Goal: Task Accomplishment & Management: Complete application form

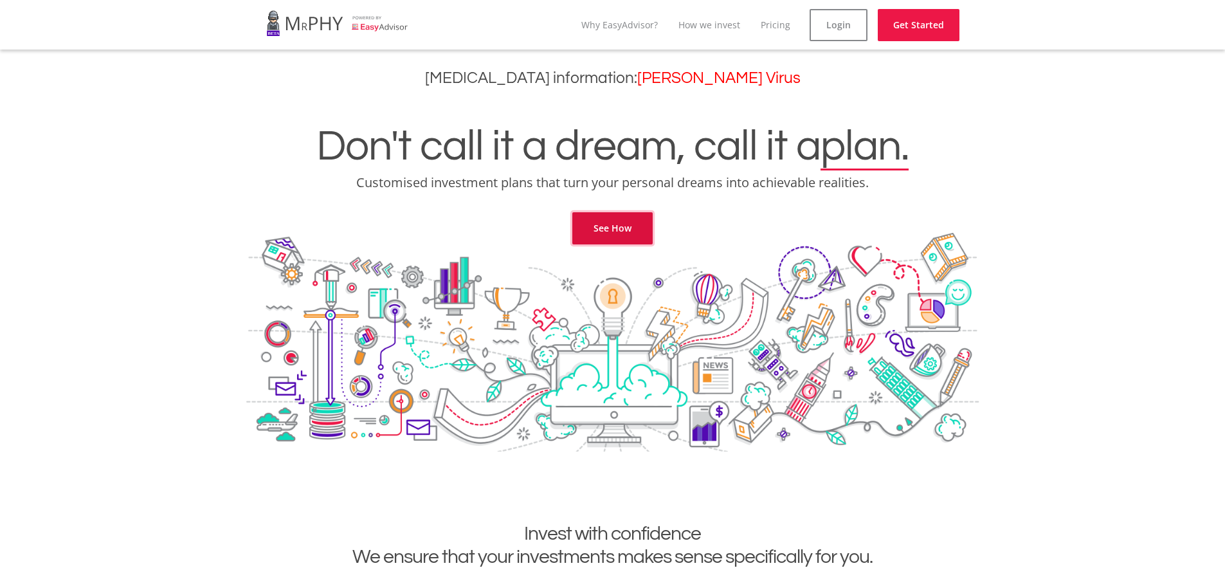
click at [610, 223] on link "See How" at bounding box center [612, 228] width 80 height 32
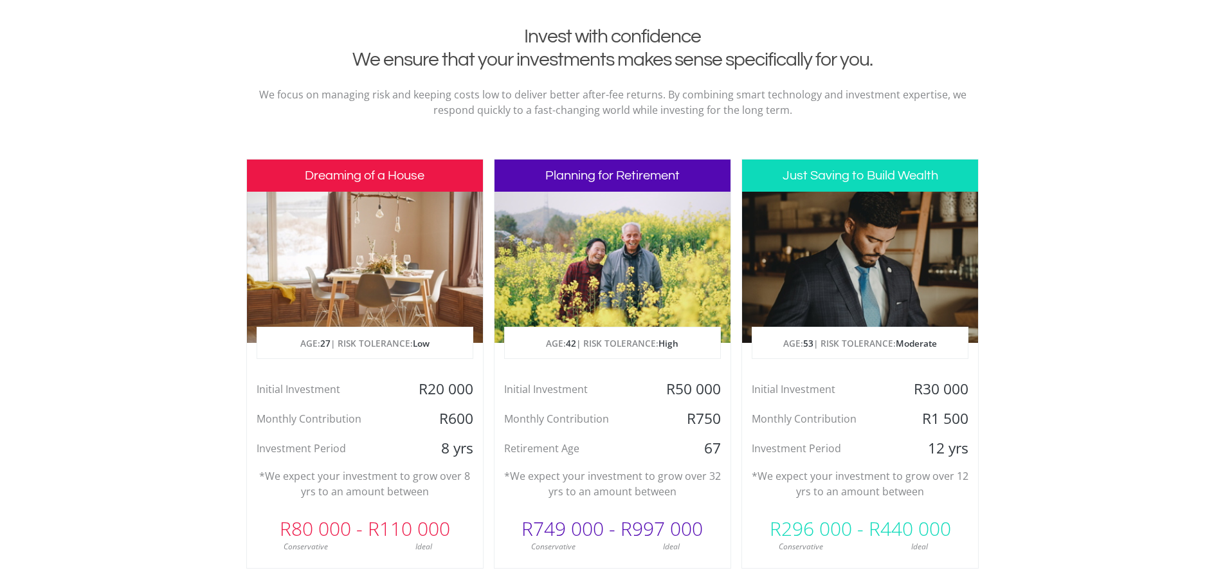
scroll to position [522, 0]
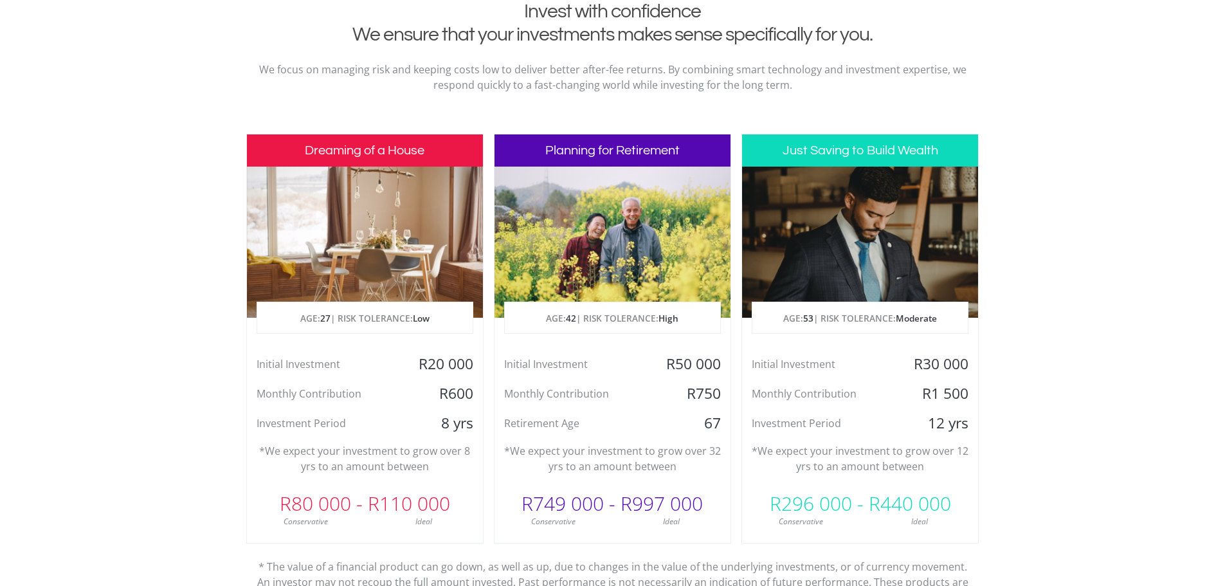
click at [357, 142] on h3 "Dreaming of a House" at bounding box center [365, 150] width 236 height 32
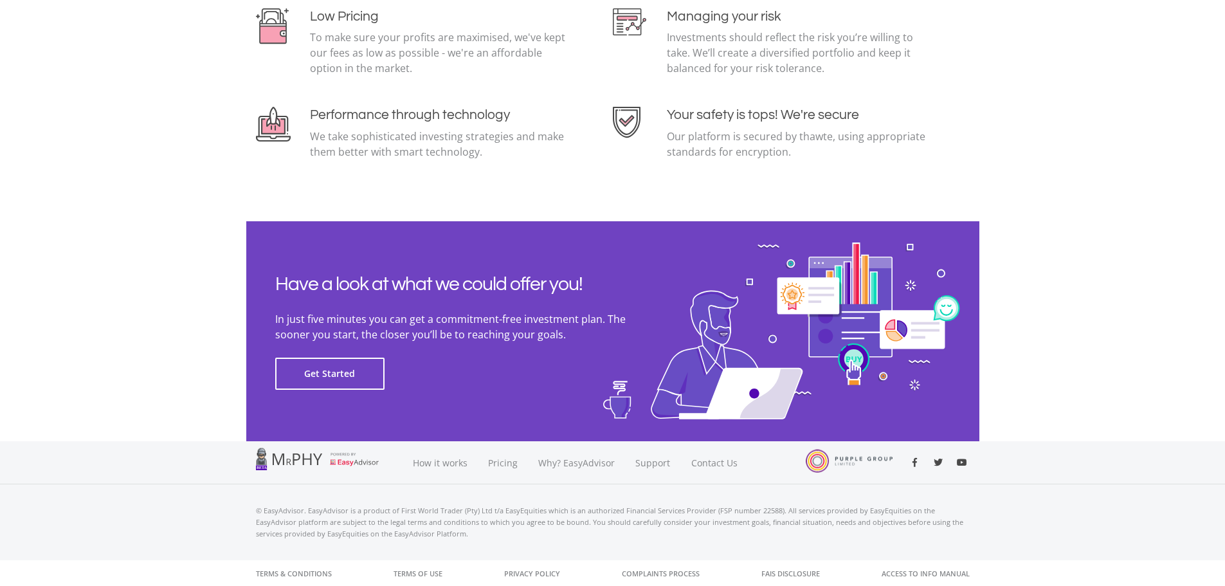
scroll to position [2797, 0]
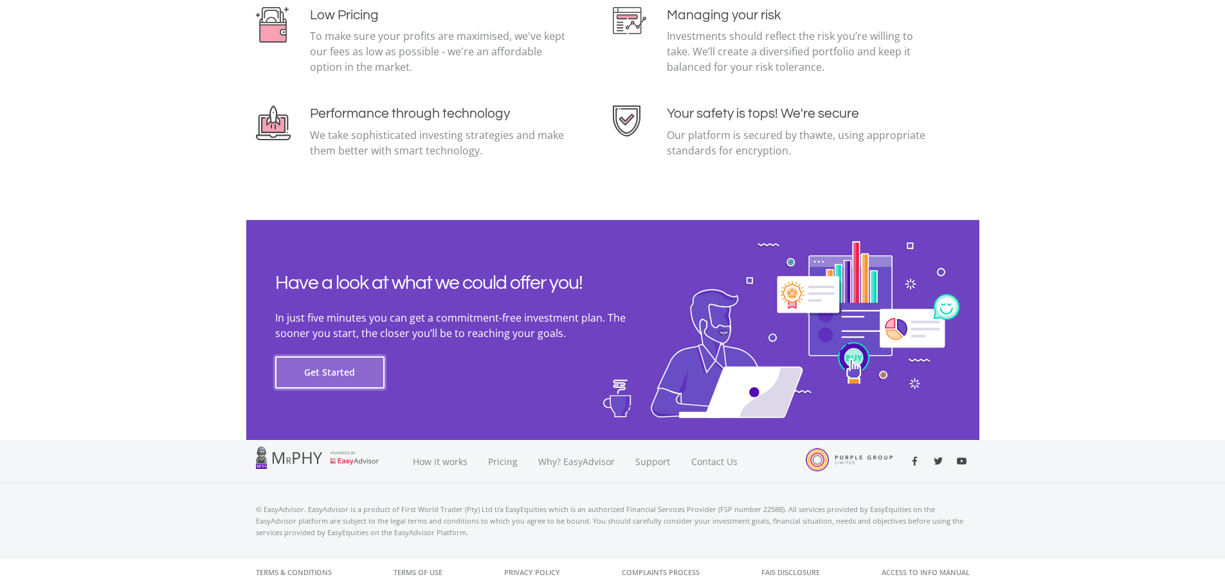
click at [354, 371] on button "Get Started" at bounding box center [329, 372] width 109 height 32
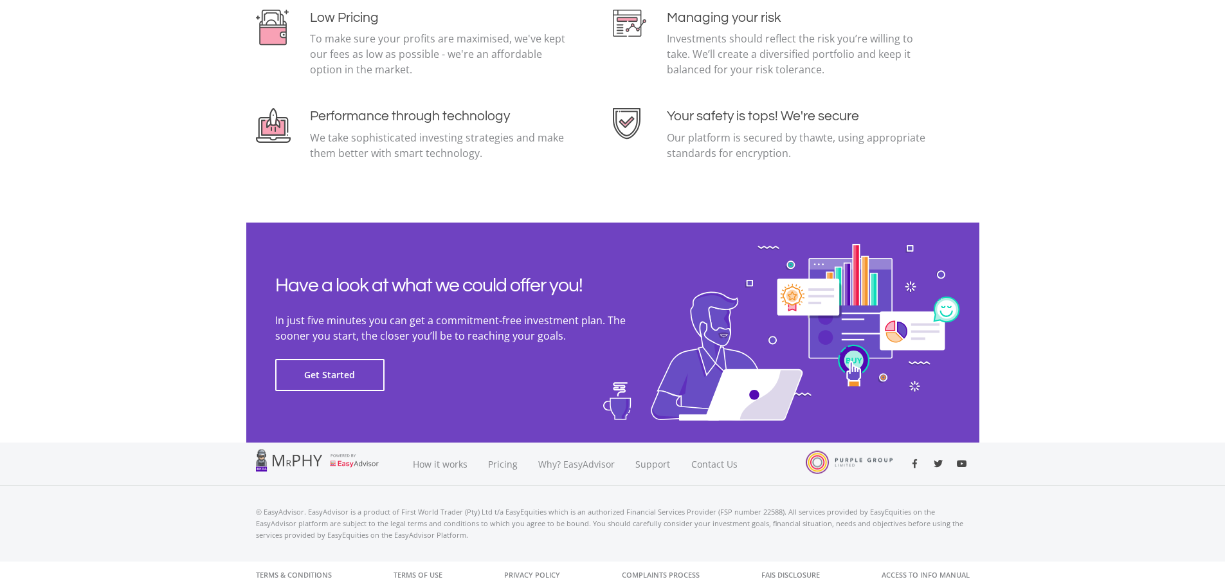
scroll to position [2797, 0]
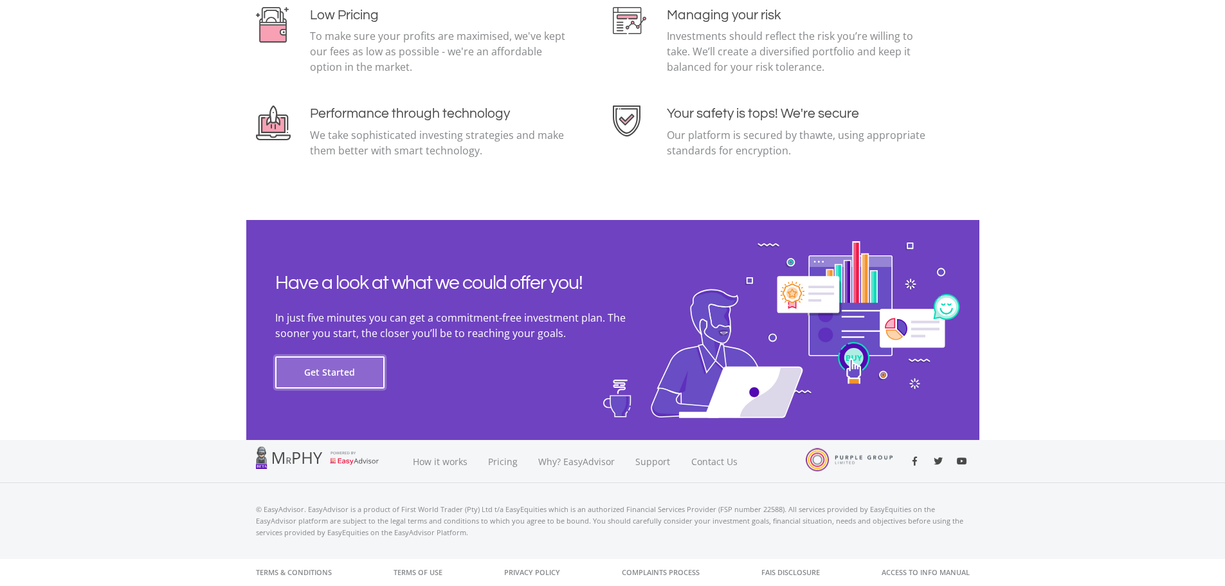
click at [353, 381] on button "Get Started" at bounding box center [329, 372] width 109 height 32
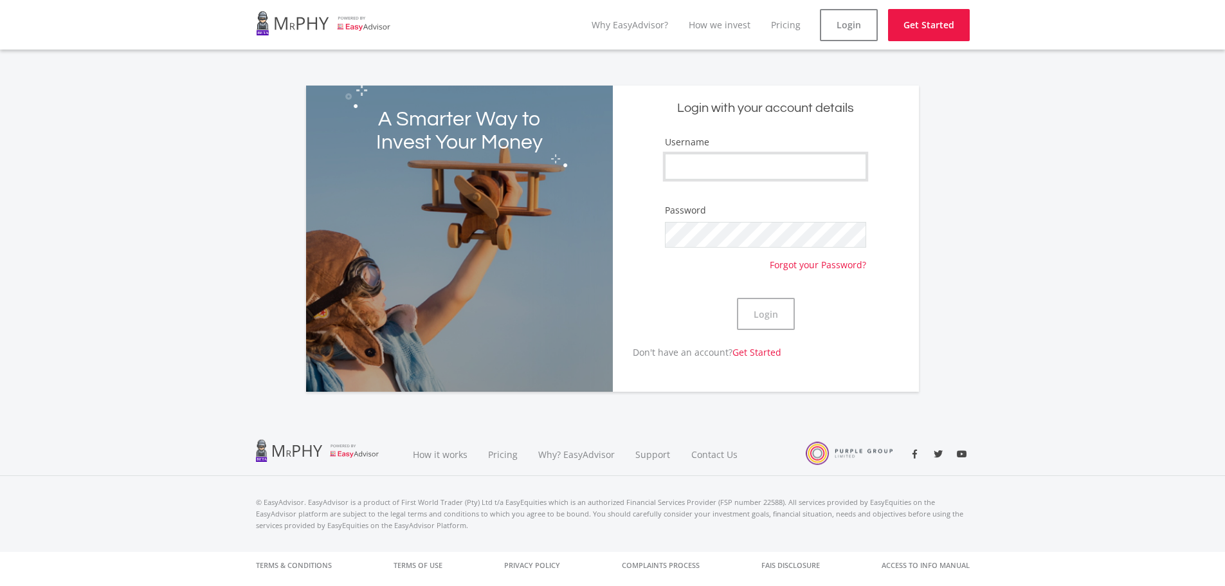
click at [778, 161] on input "Username" at bounding box center [765, 167] width 201 height 26
type input "Maristelle_Cilliers"
click at [787, 319] on button "Login" at bounding box center [766, 314] width 58 height 32
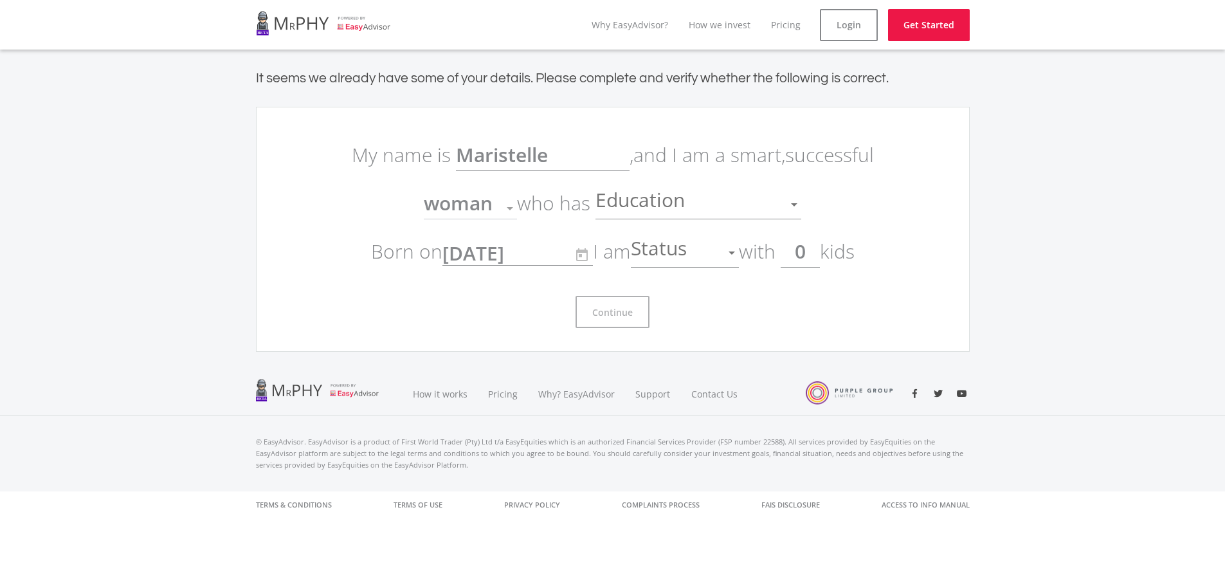
click at [707, 206] on div "Education" at bounding box center [689, 204] width 187 height 24
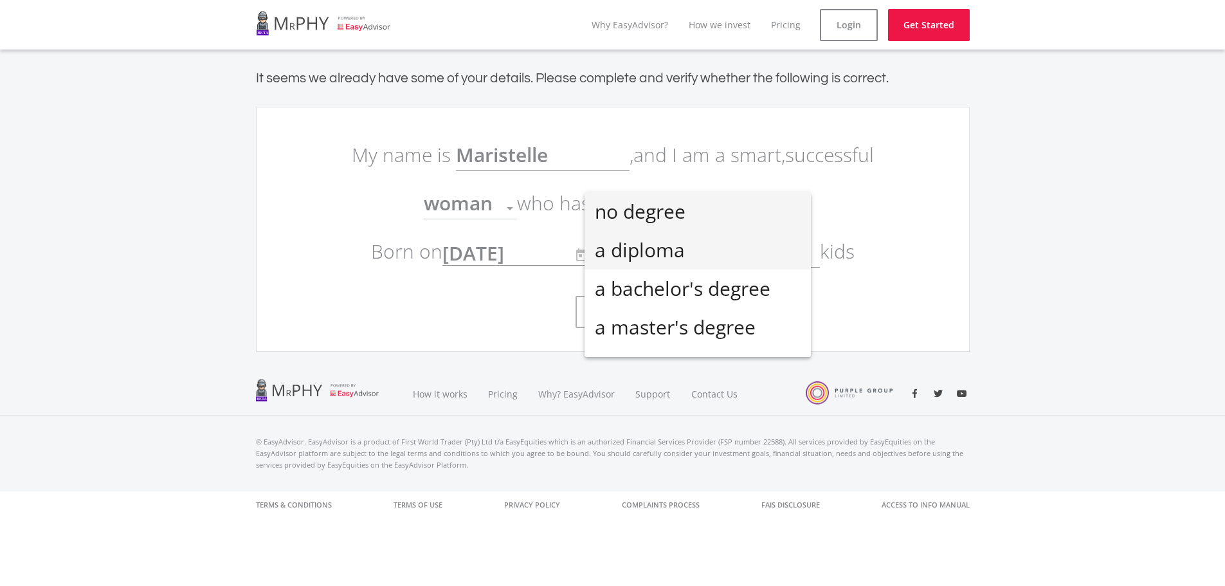
click at [681, 249] on span "a diploma" at bounding box center [698, 250] width 206 height 39
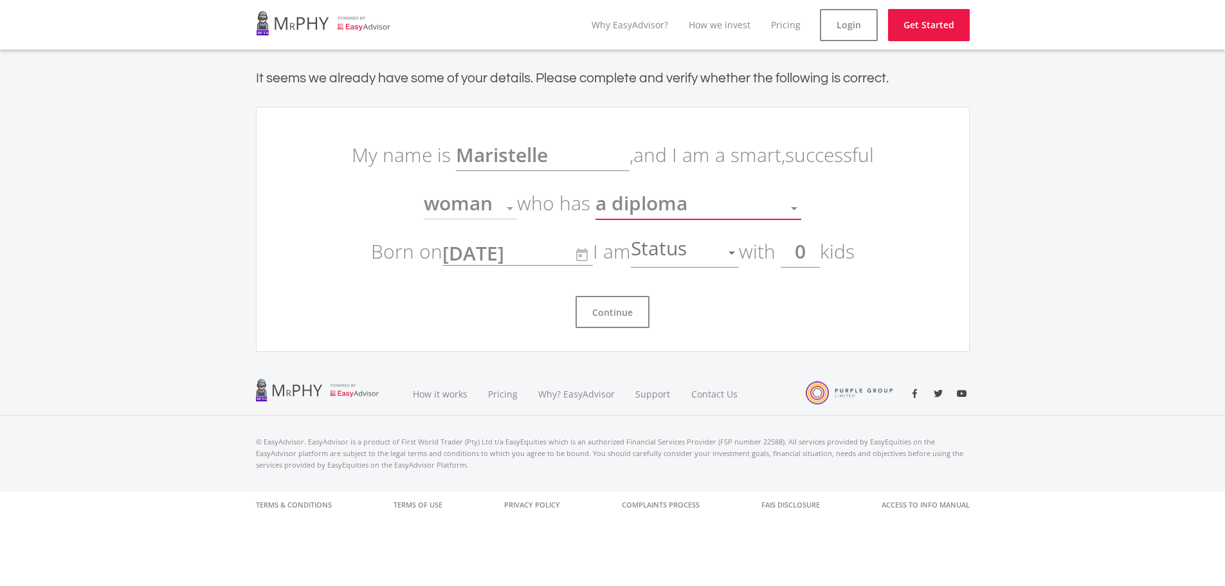
click at [697, 206] on div "a diploma" at bounding box center [689, 208] width 187 height 24
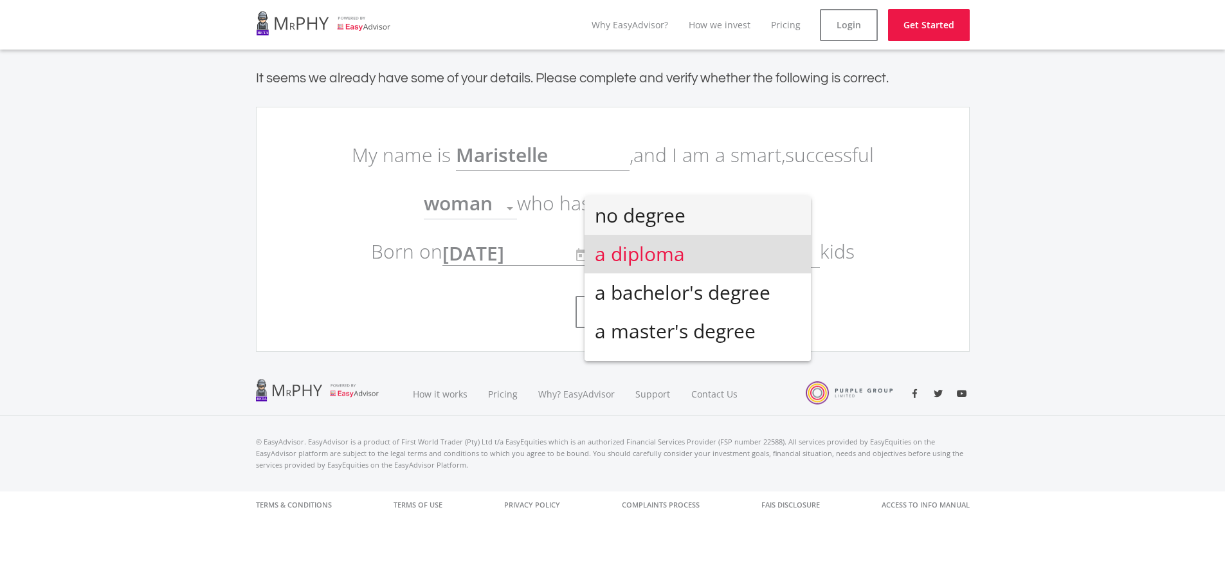
scroll to position [5, 0]
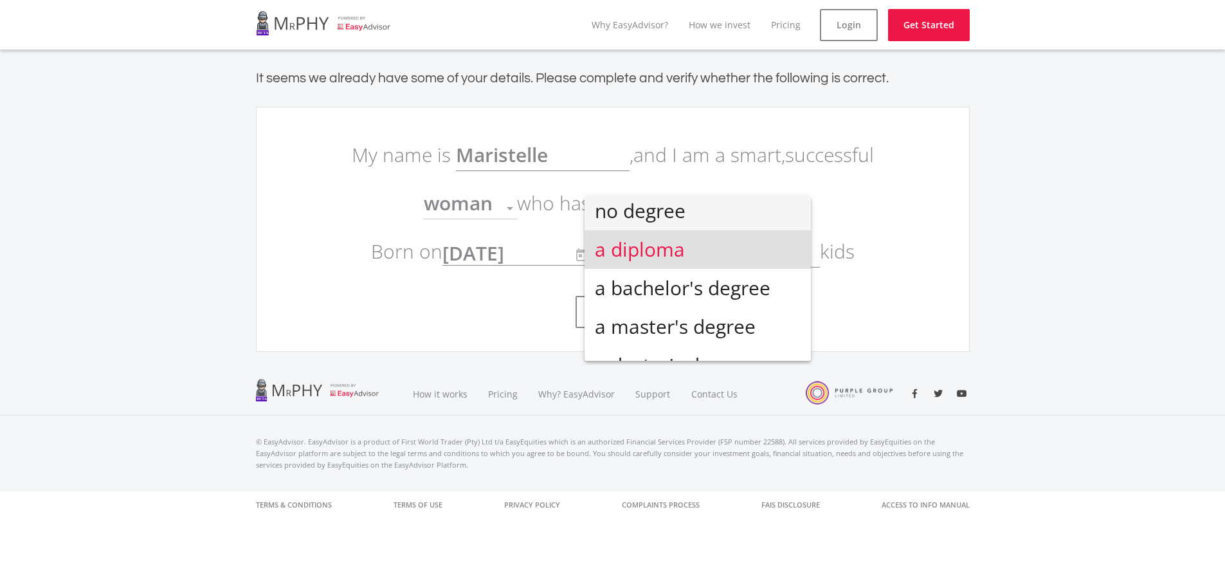
click at [688, 217] on span "no degree" at bounding box center [698, 211] width 206 height 39
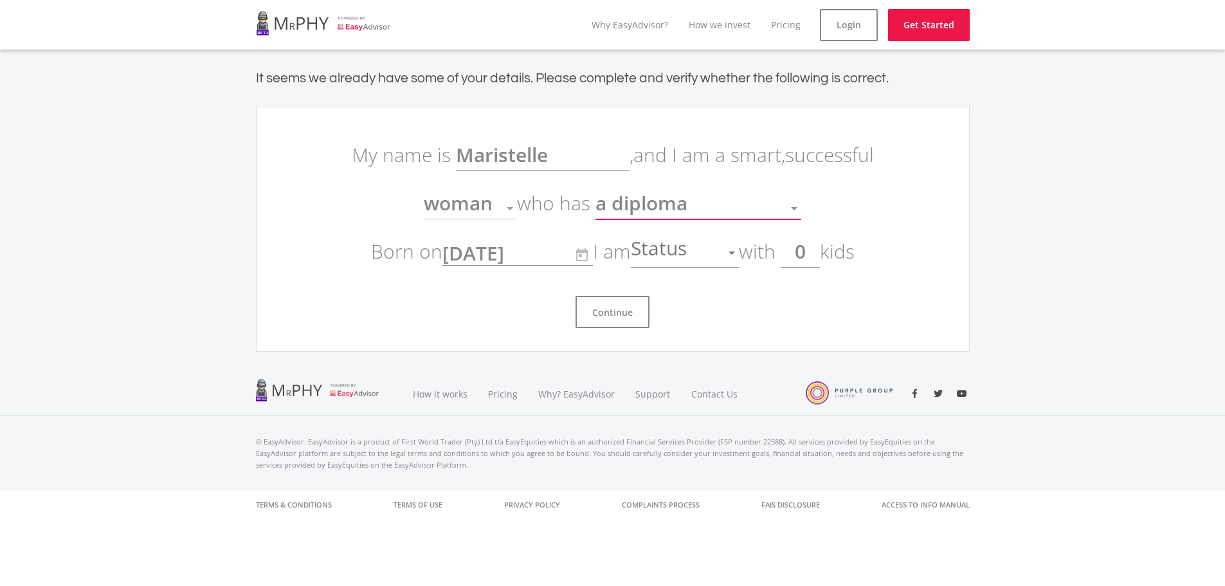
scroll to position [0, 0]
click at [675, 259] on span "Status" at bounding box center [660, 253] width 59 height 24
click at [673, 266] on span "single" at bounding box center [690, 260] width 108 height 39
click at [599, 321] on button "Continue" at bounding box center [613, 312] width 74 height 32
click at [617, 308] on button "Continue" at bounding box center [613, 312] width 74 height 32
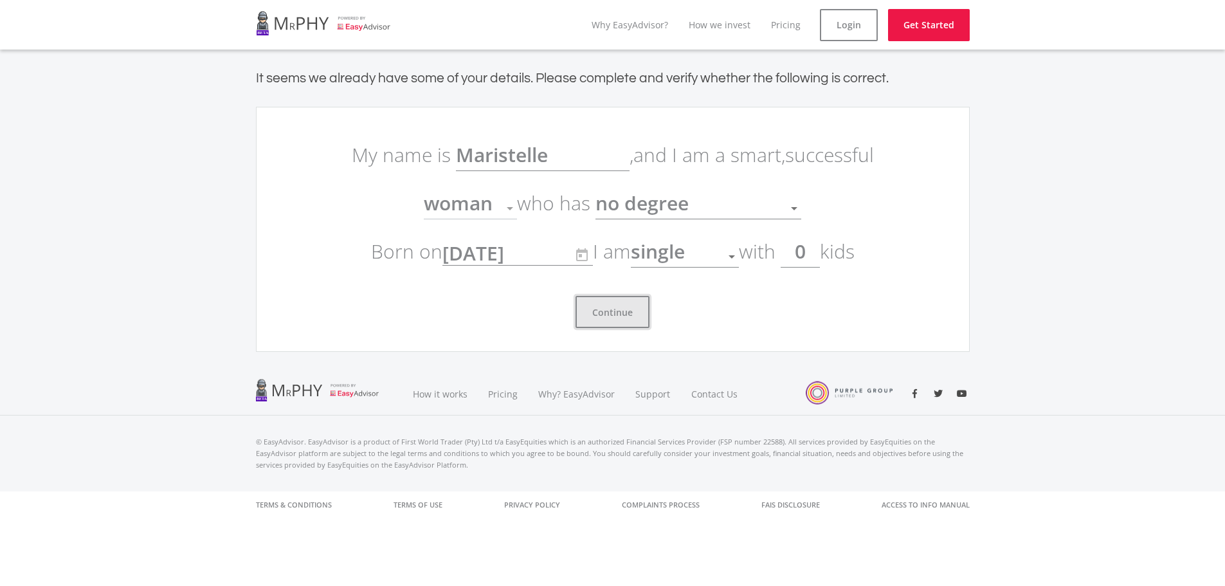
click at [617, 308] on button "Continue" at bounding box center [613, 312] width 74 height 32
click at [453, 203] on span "woman" at bounding box center [458, 203] width 69 height 26
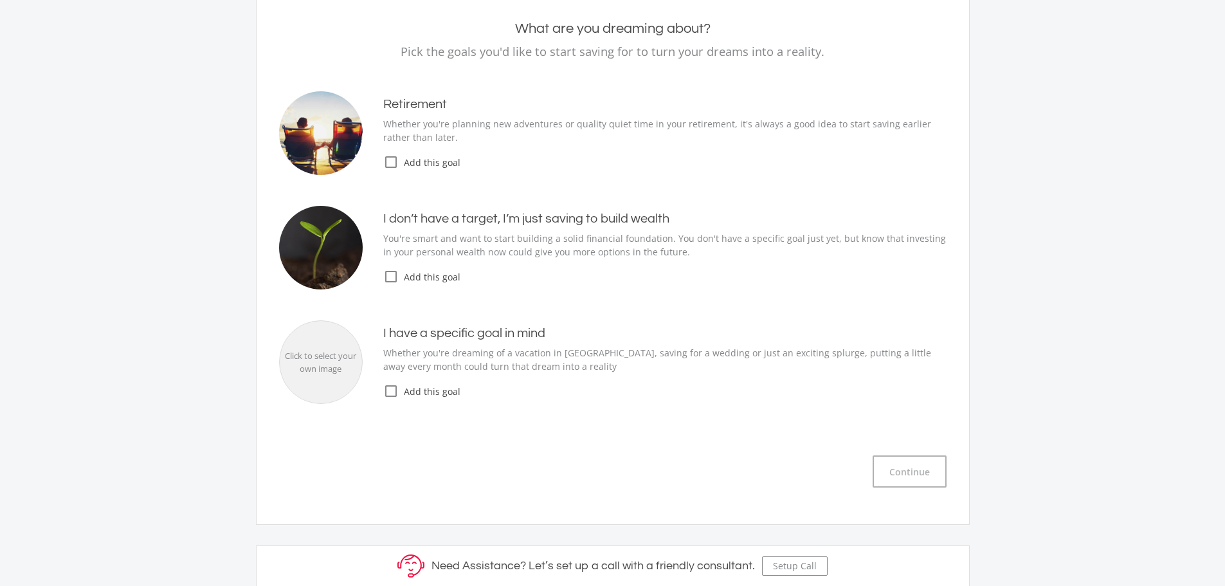
scroll to position [64, 0]
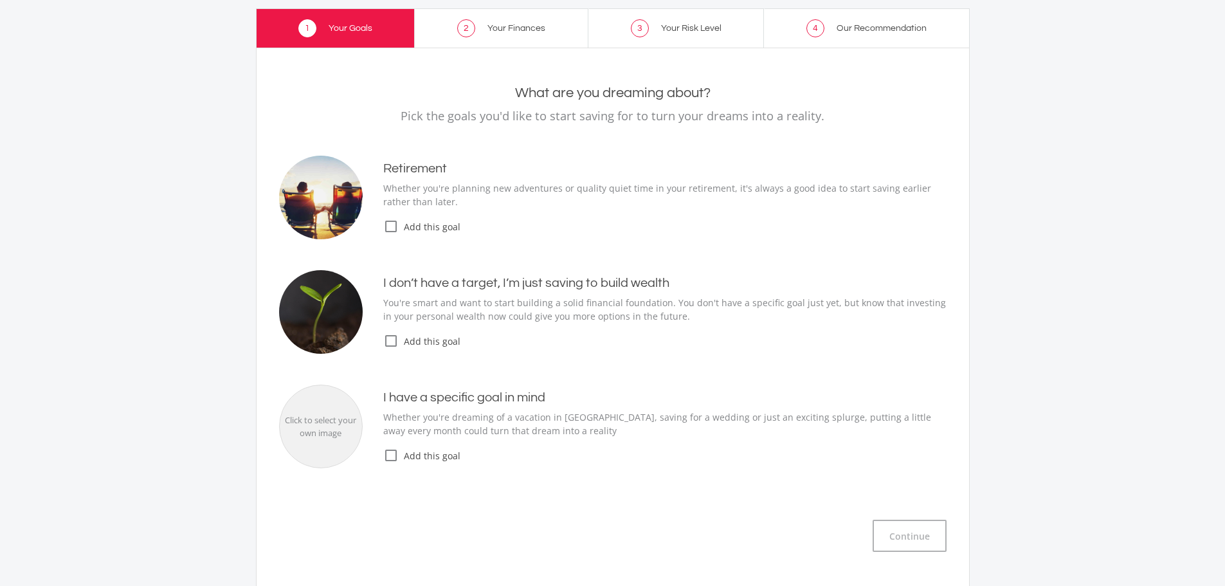
click at [391, 342] on icon "check_box_outline_blank" at bounding box center [390, 340] width 15 height 15
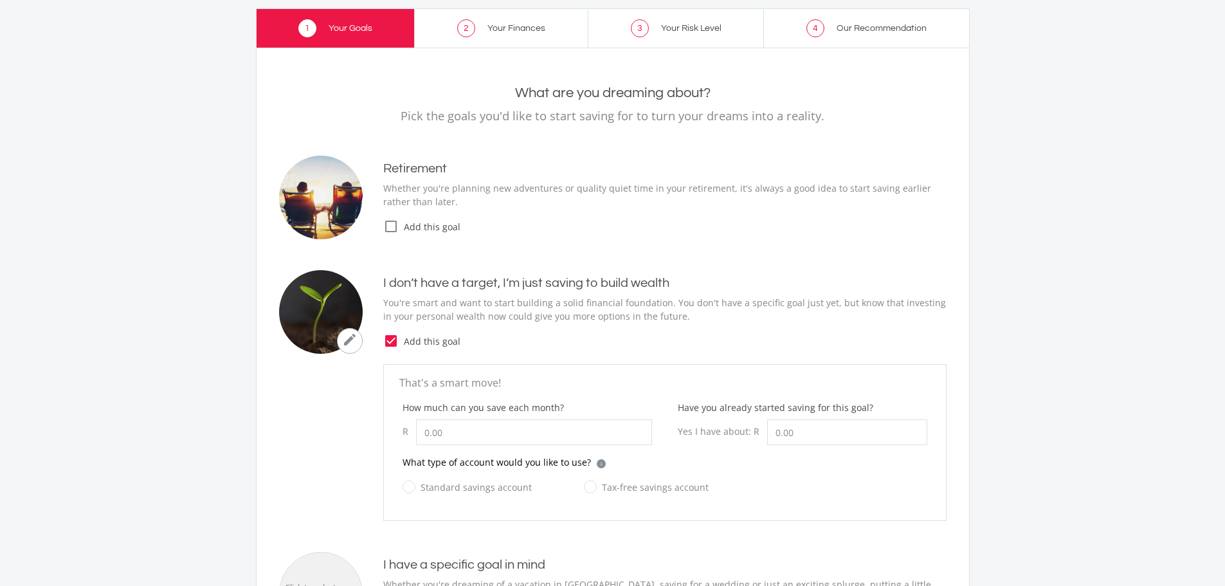
click at [391, 342] on icon "check_box" at bounding box center [390, 340] width 15 height 15
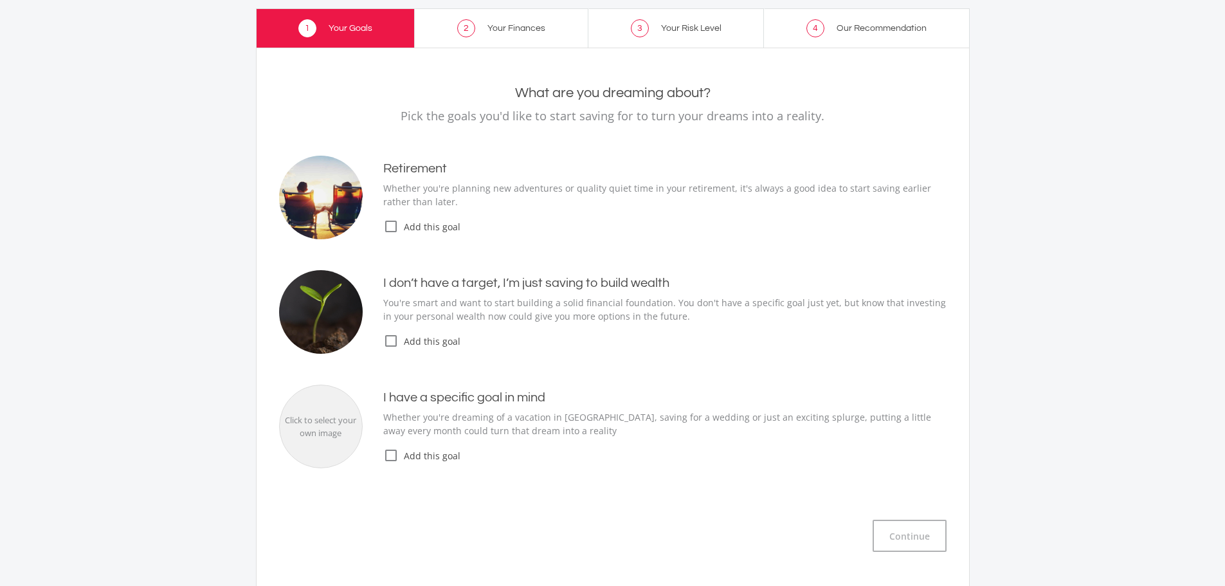
click at [389, 228] on icon "check_box_outline_blank" at bounding box center [390, 226] width 15 height 15
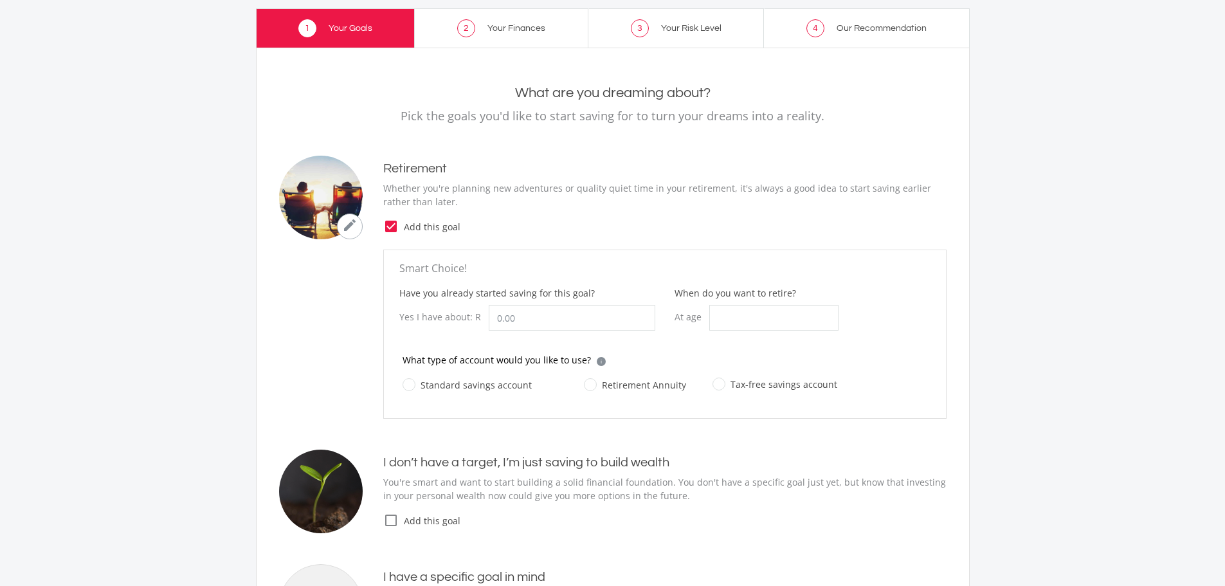
click at [389, 228] on icon "check_box" at bounding box center [390, 226] width 15 height 15
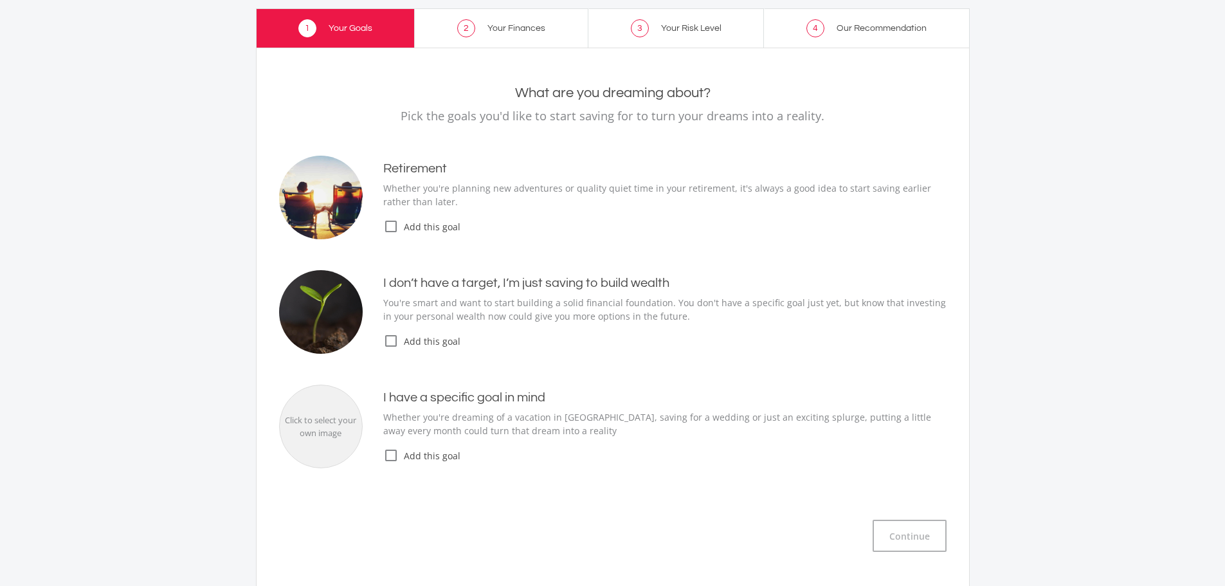
click at [387, 220] on icon "check_box_outline_blank" at bounding box center [390, 226] width 15 height 15
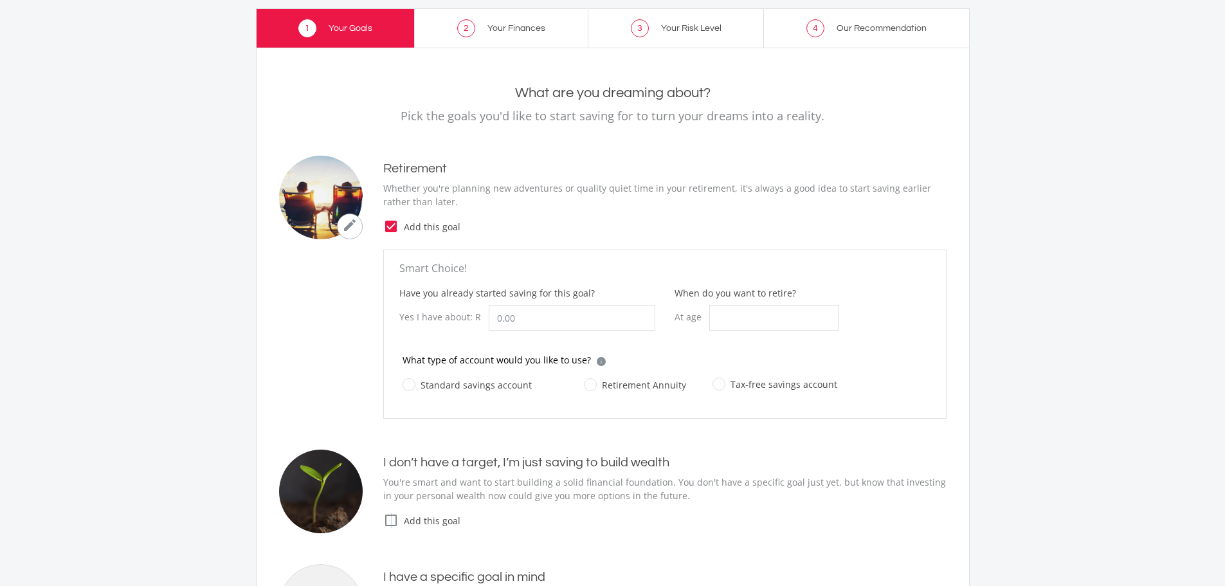
click at [392, 515] on icon "check_box_outline_blank" at bounding box center [390, 520] width 15 height 15
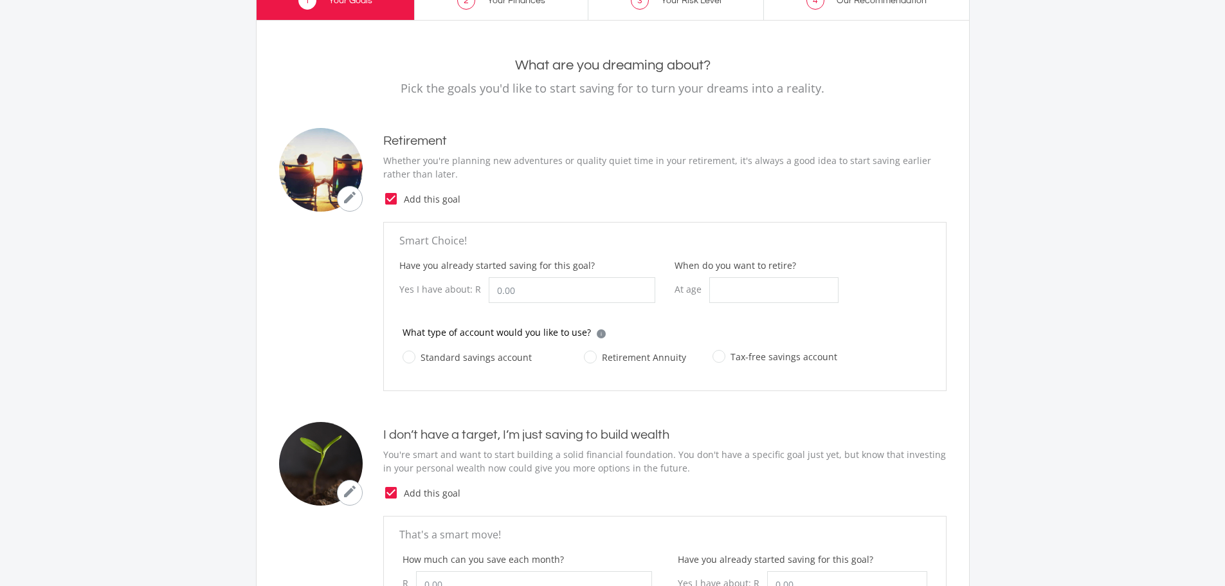
scroll to position [129, 0]
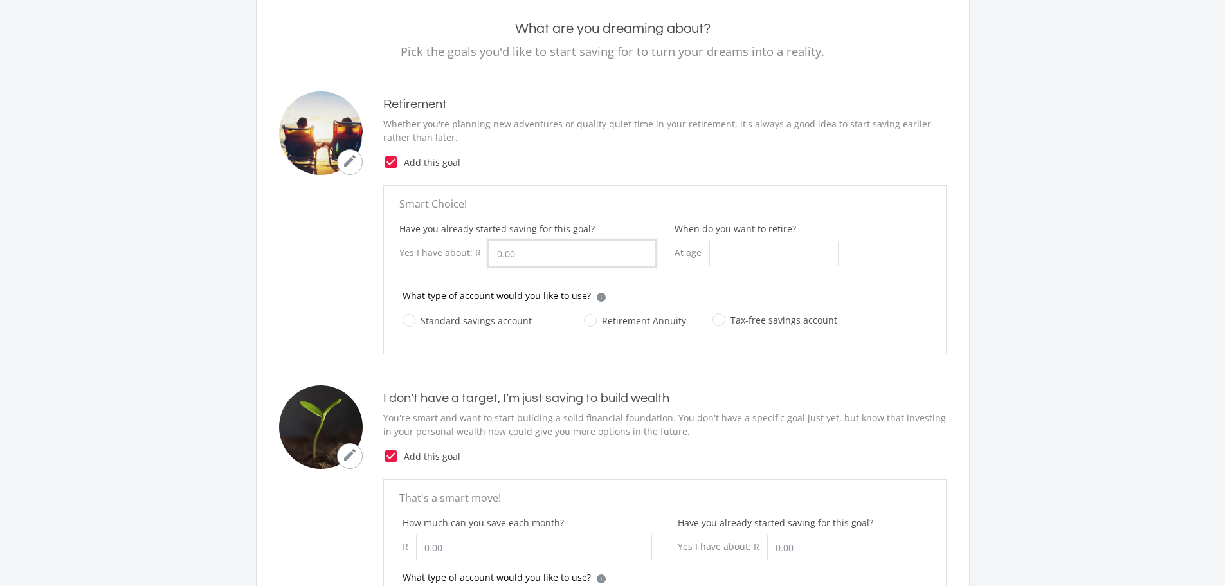
click at [557, 248] on input "Have you already started saving for this goal?" at bounding box center [572, 254] width 167 height 26
click at [725, 250] on input "When do you want to retire?" at bounding box center [773, 254] width 129 height 26
type input "65"
click at [543, 261] on input "Have you already started saving for this goal?" at bounding box center [572, 254] width 167 height 26
type input "2"
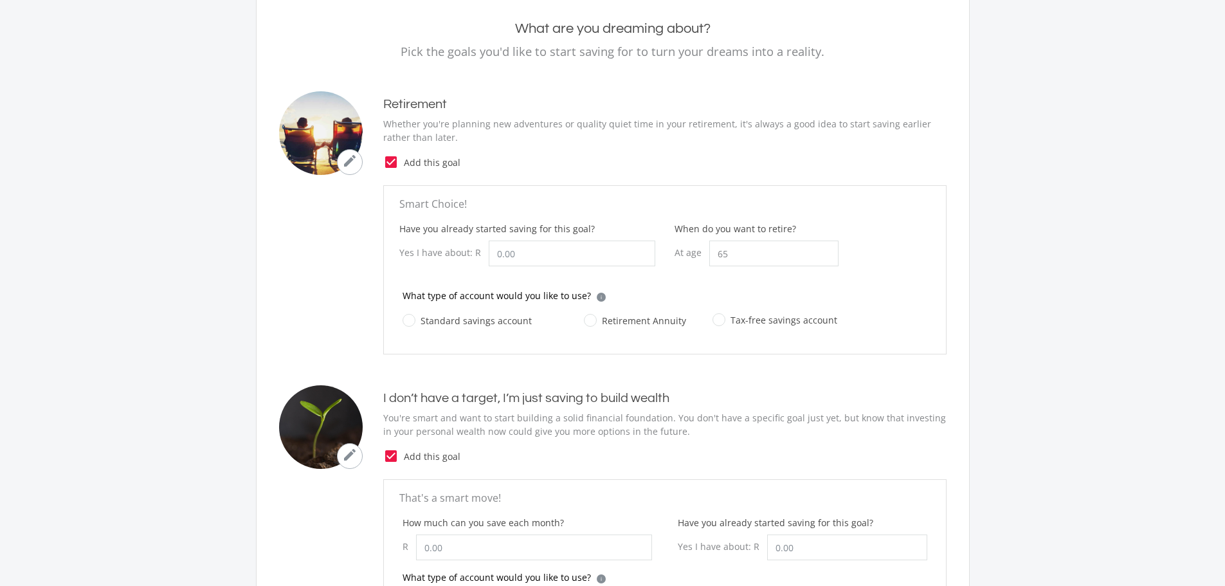
click at [592, 324] on label "Retirement Annuity" at bounding box center [635, 321] width 102 height 16
click at [592, 324] on input "Retirement Annuity" at bounding box center [622, 328] width 102 height 26
radio input "true"
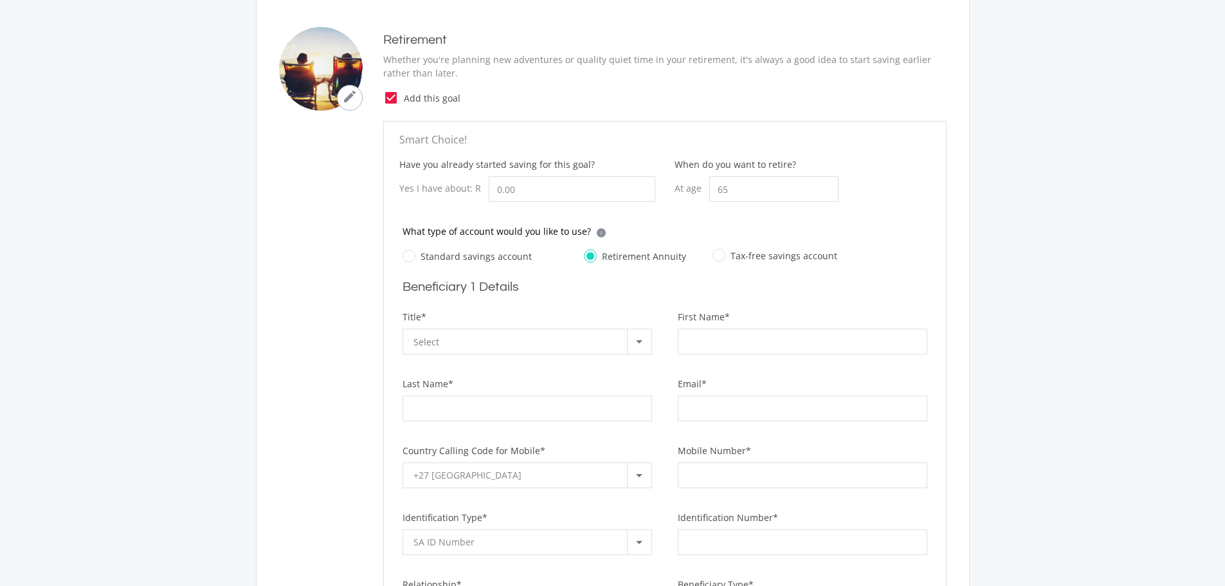
scroll to position [257, 0]
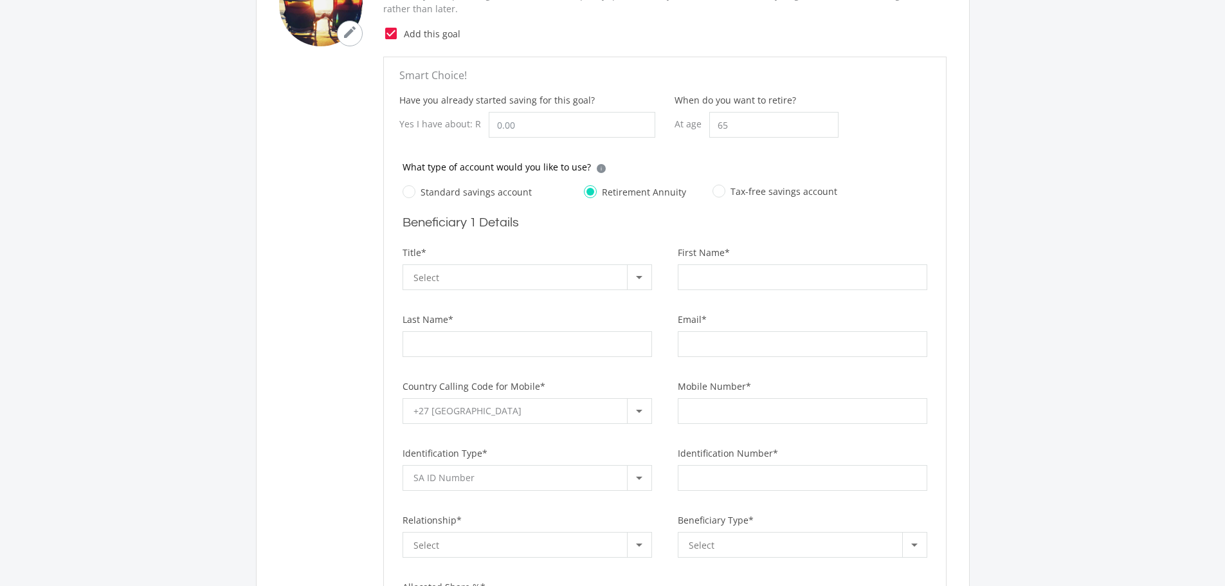
click at [626, 284] on div "Select" at bounding box center [521, 277] width 214 height 24
click at [476, 246] on div at bounding box center [612, 293] width 1225 height 586
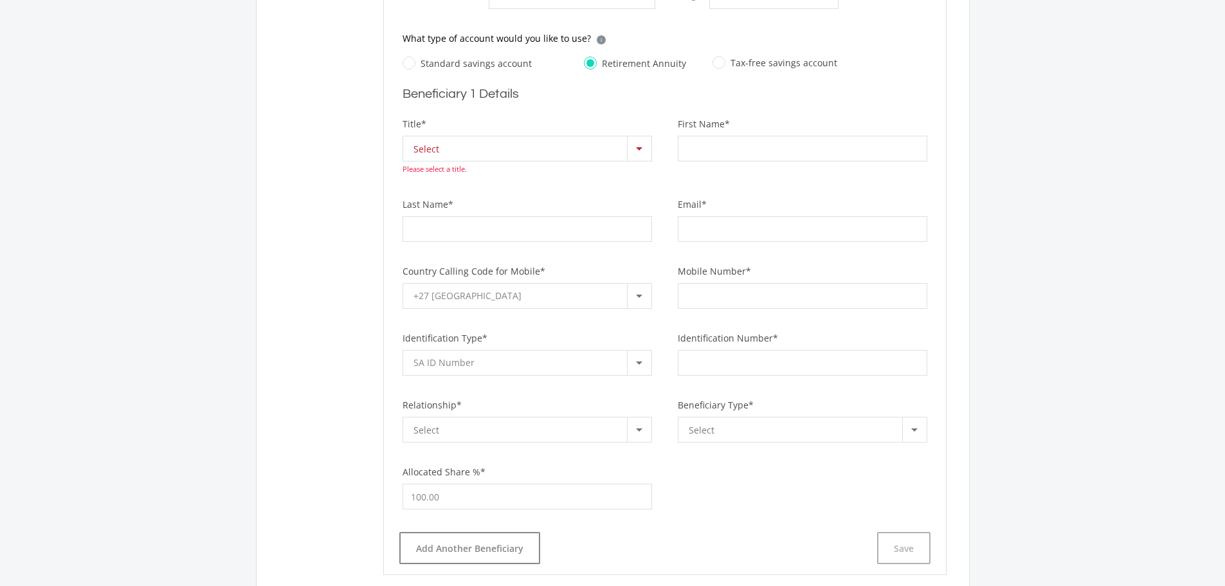
scroll to position [322, 0]
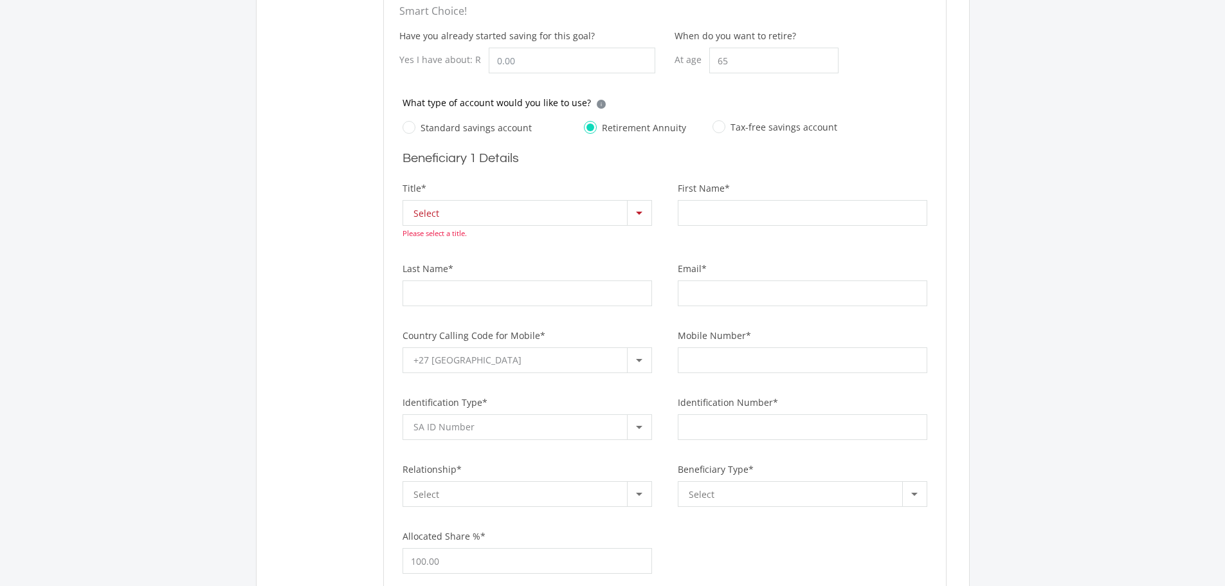
click at [475, 221] on div "Select" at bounding box center [521, 213] width 214 height 24
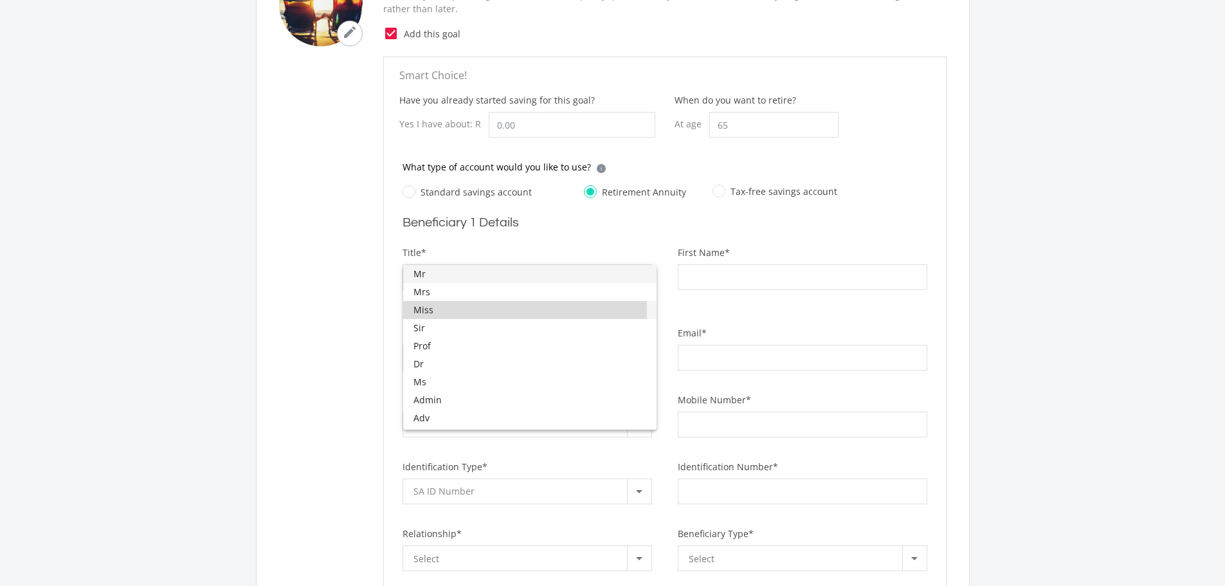
click at [416, 311] on span "Miss" at bounding box center [530, 310] width 233 height 18
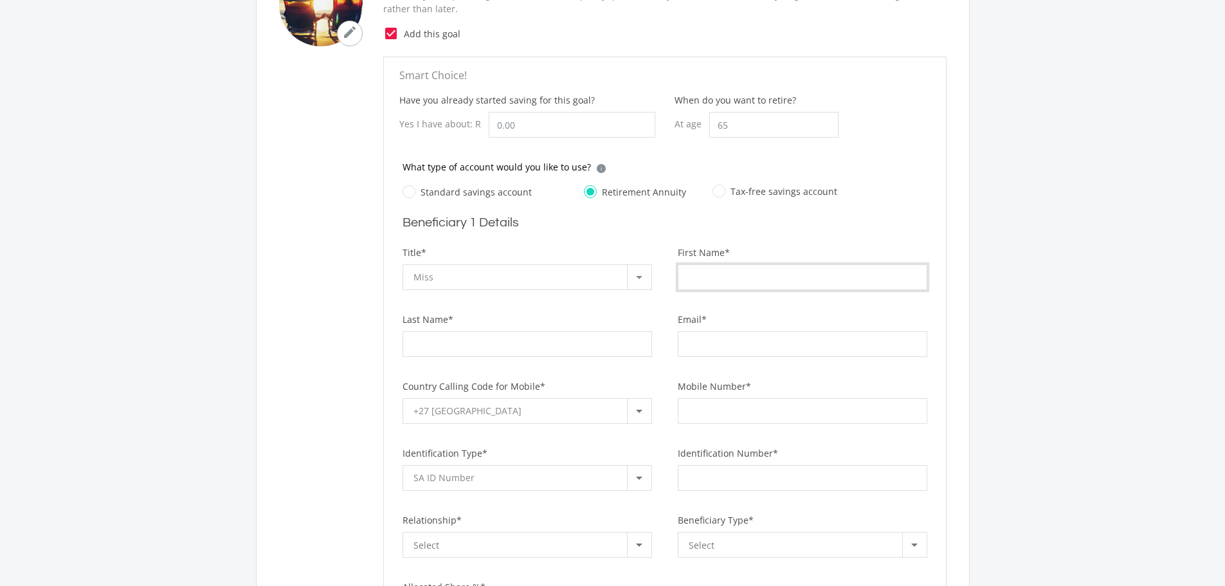
click at [749, 268] on input "First Name*" at bounding box center [803, 277] width 250 height 26
type input "[PERSON_NAME]"
click at [539, 347] on input "Last Name*" at bounding box center [528, 344] width 250 height 26
type input "Uys"
click at [715, 347] on input "Email*" at bounding box center [803, 344] width 250 height 26
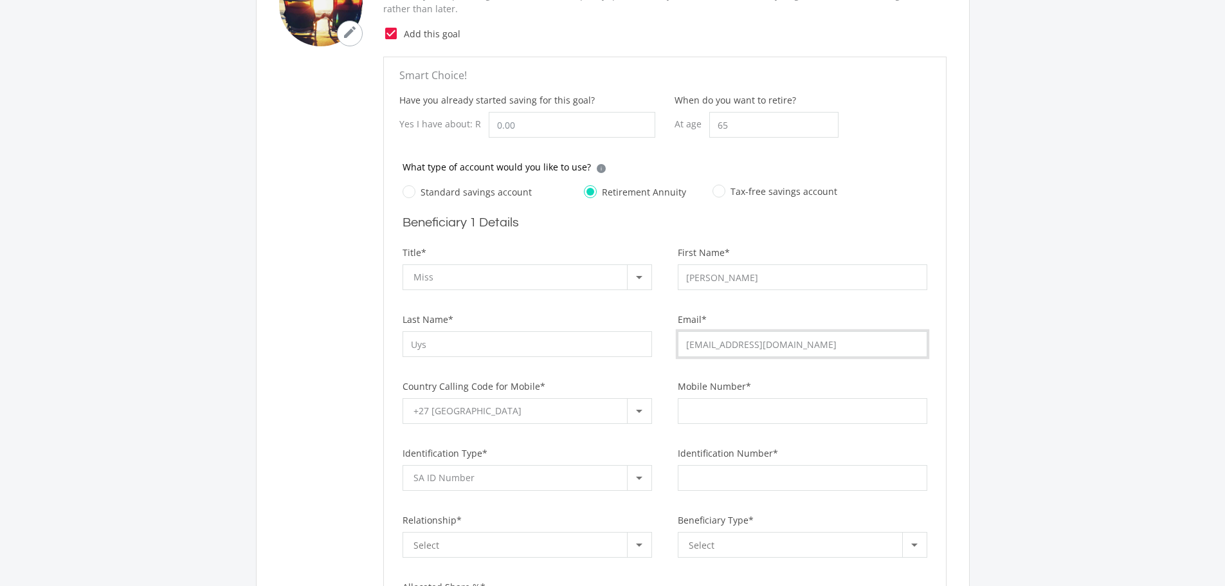
type input "[EMAIL_ADDRESS][DOMAIN_NAME]"
click at [520, 412] on div "+27 [GEOGRAPHIC_DATA]" at bounding box center [521, 411] width 214 height 24
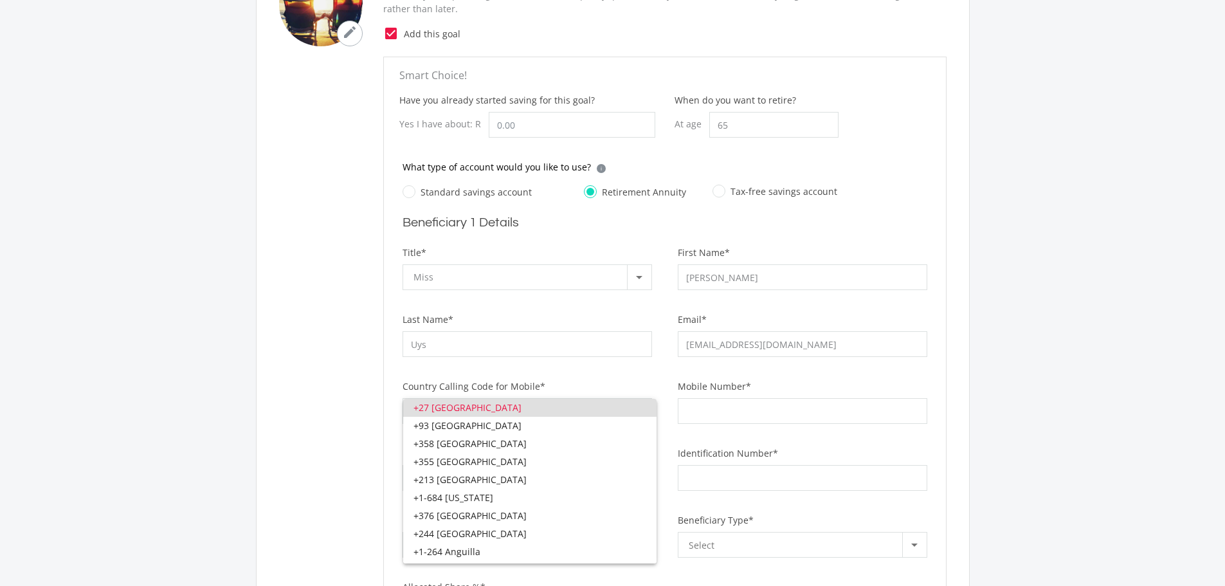
click at [520, 412] on span "+27 [GEOGRAPHIC_DATA]" at bounding box center [530, 408] width 233 height 18
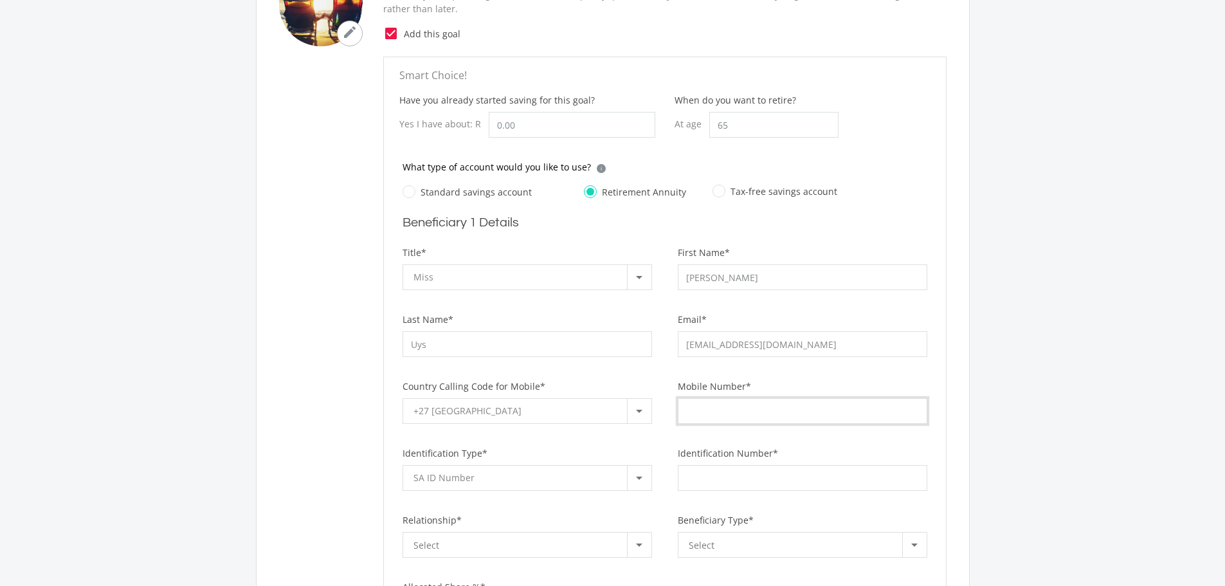
click at [824, 417] on input "Mobile Number*" at bounding box center [803, 411] width 250 height 26
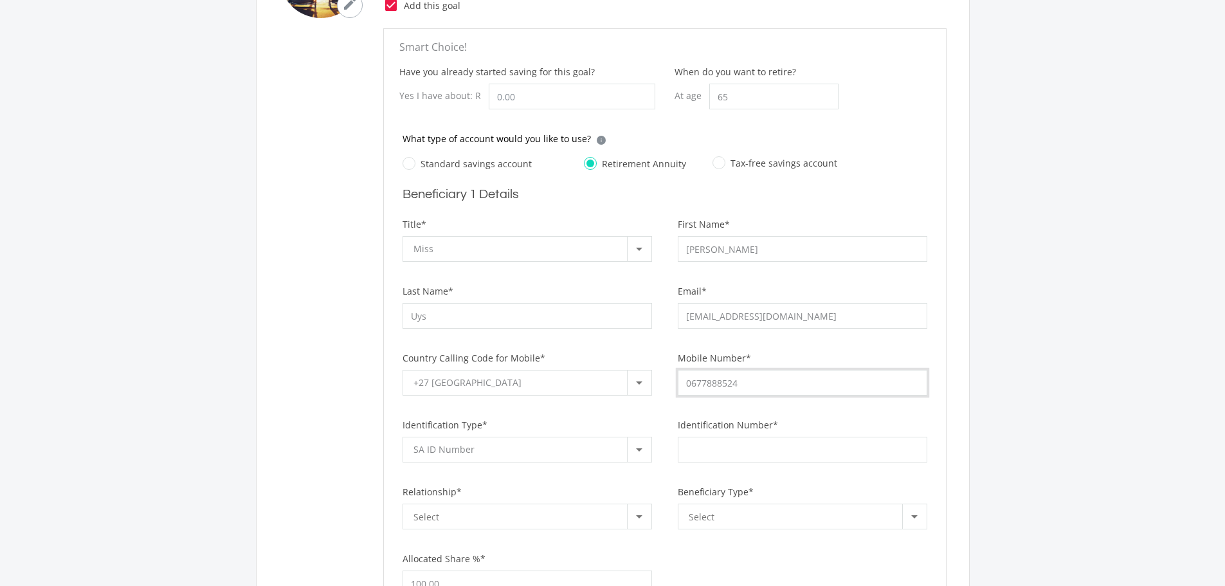
scroll to position [322, 0]
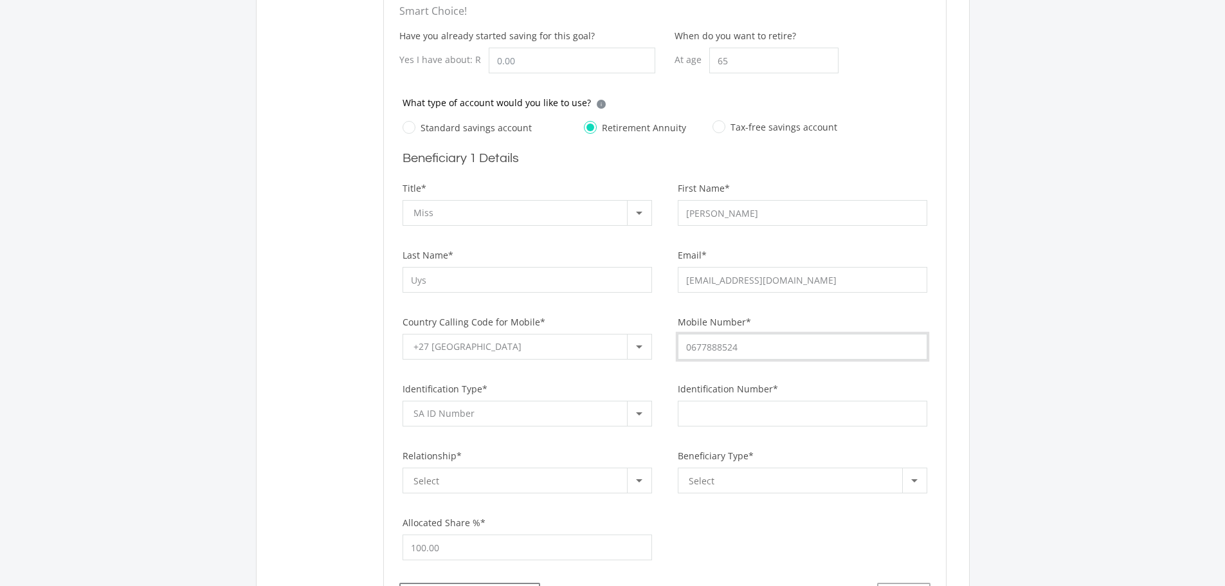
type input "0677888524"
click at [554, 412] on div "SA ID Number" at bounding box center [521, 413] width 214 height 24
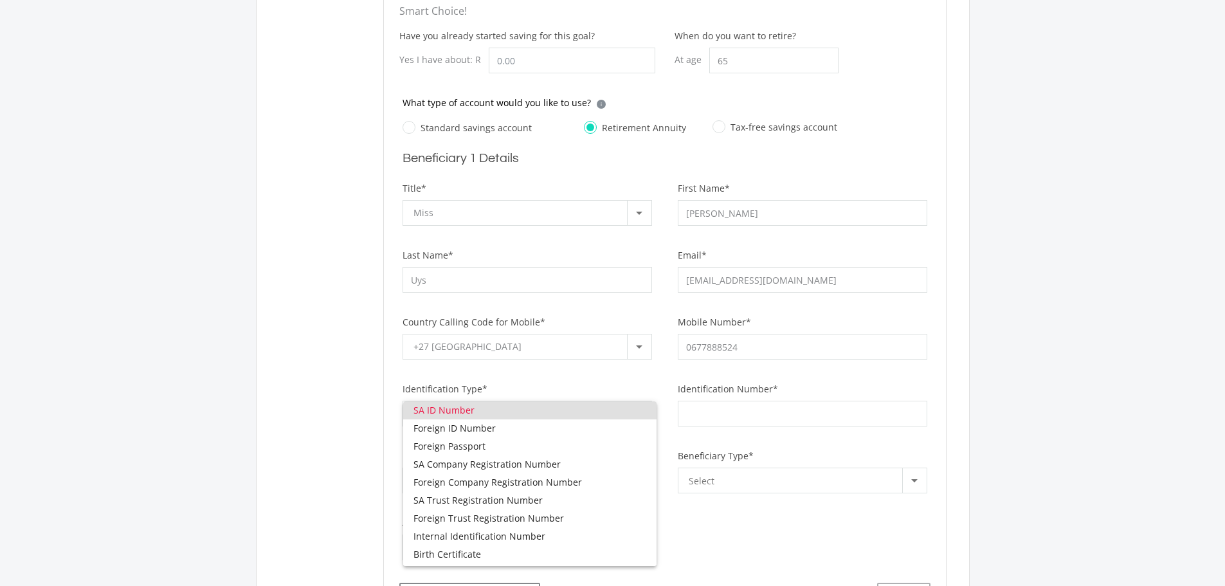
click at [554, 412] on span "SA ID Number" at bounding box center [530, 410] width 233 height 18
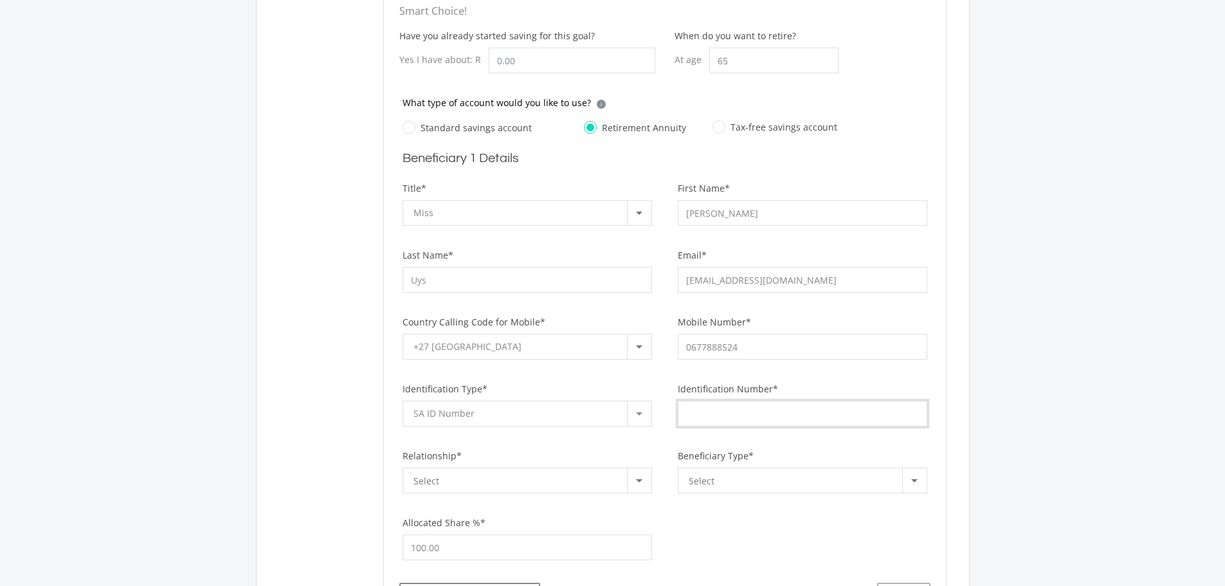
click at [696, 416] on input "Identification Number*" at bounding box center [803, 414] width 250 height 26
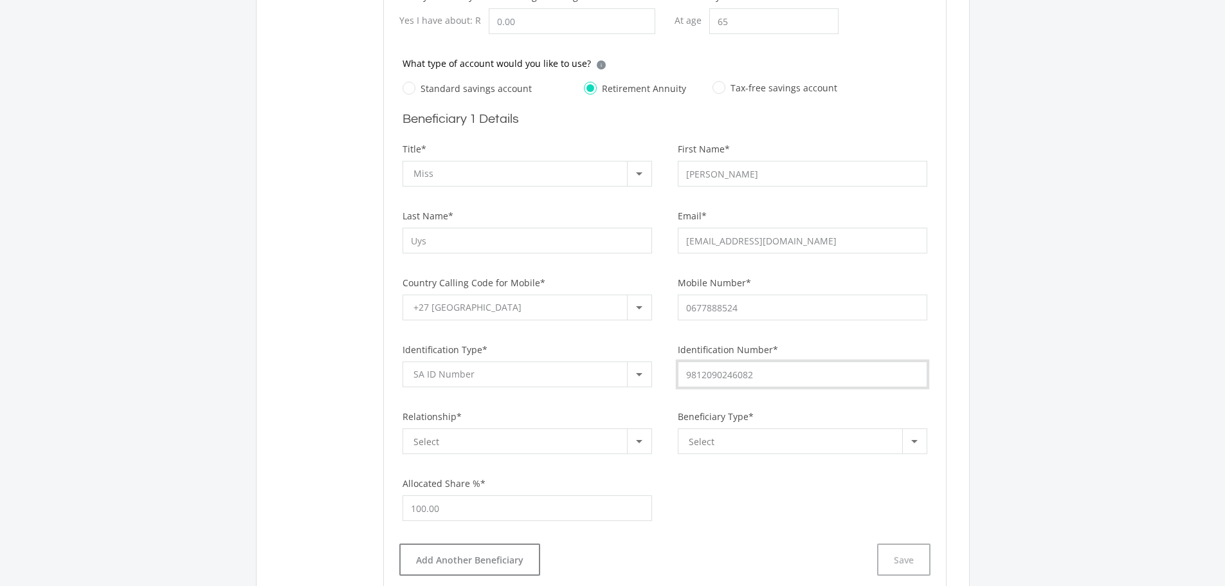
scroll to position [386, 0]
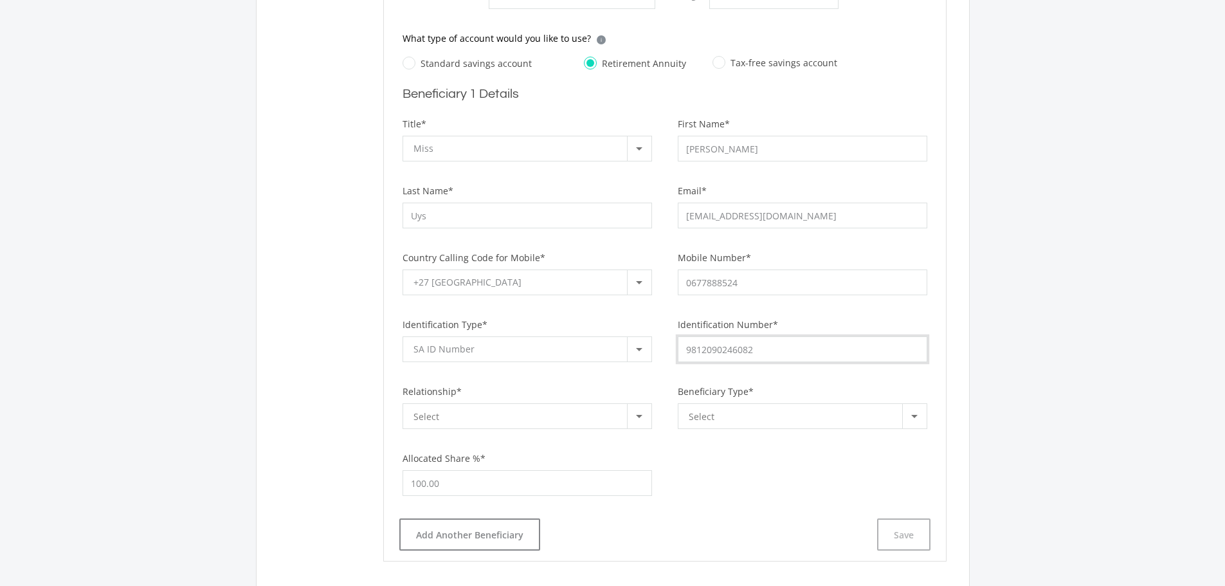
type input "9812090246082"
click at [574, 420] on div "Select" at bounding box center [521, 416] width 214 height 24
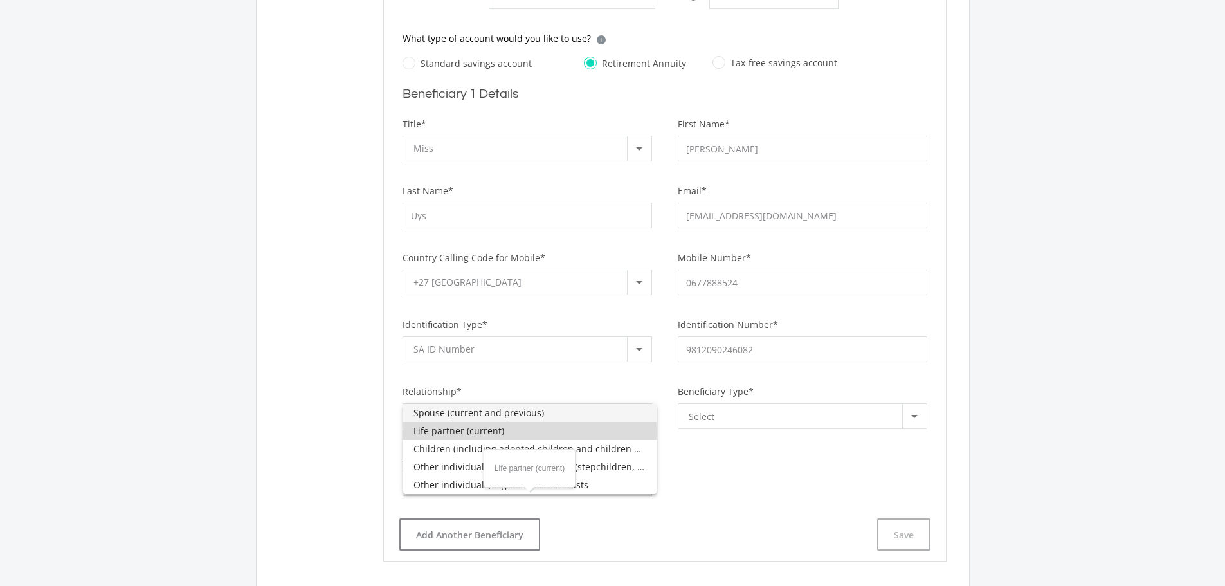
click at [435, 432] on span "Life partner (current)" at bounding box center [530, 431] width 233 height 18
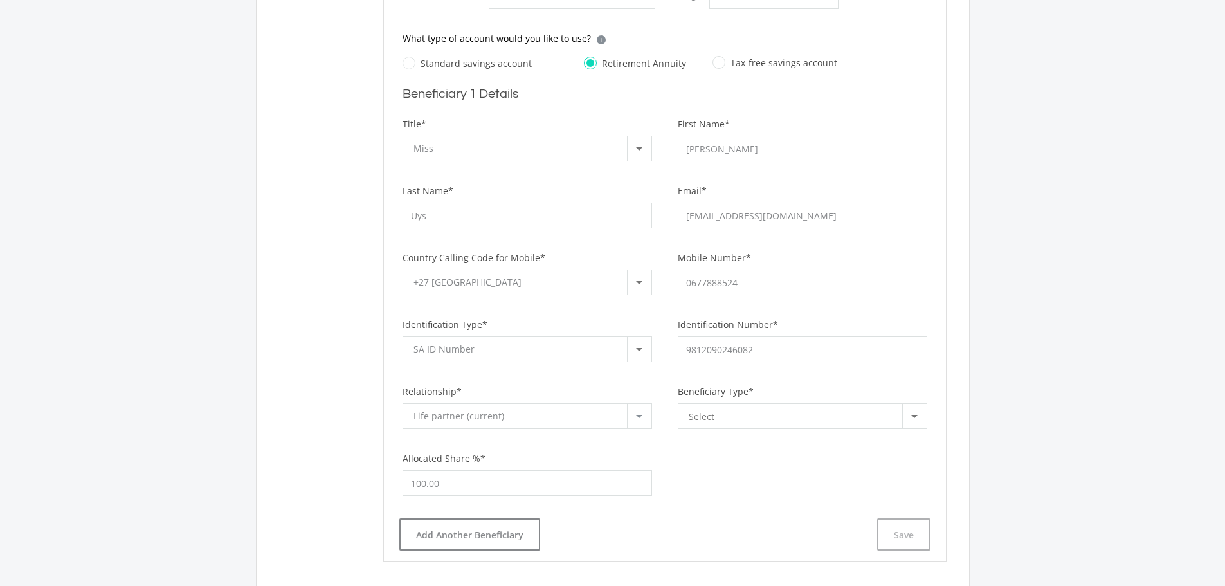
click at [446, 423] on div "Life partner (current)" at bounding box center [521, 416] width 214 height 24
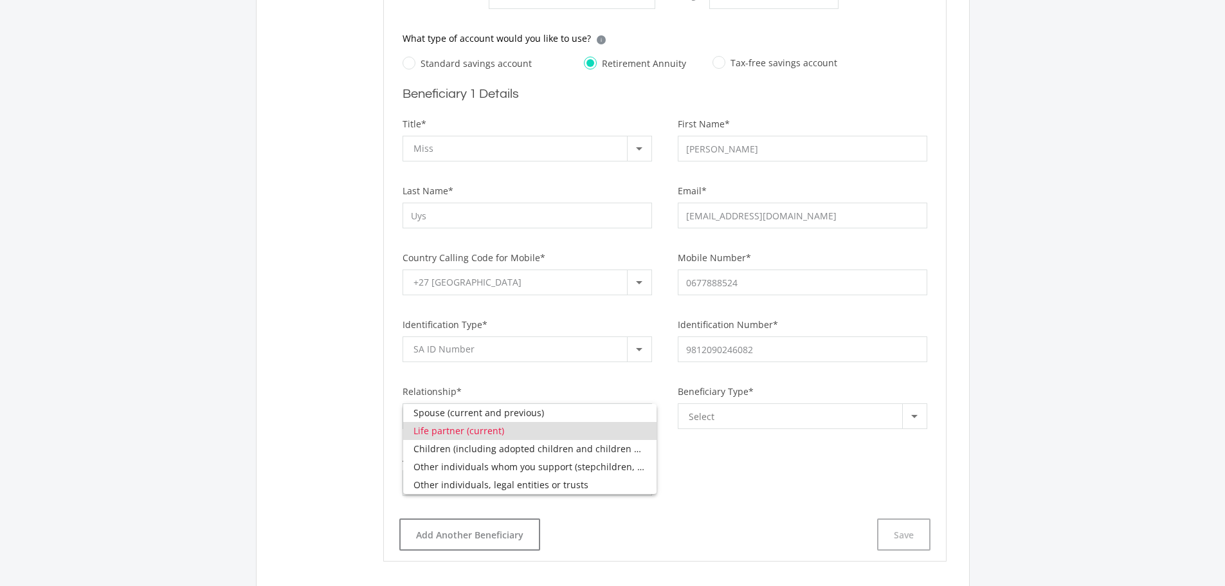
click at [722, 478] on div at bounding box center [612, 293] width 1225 height 586
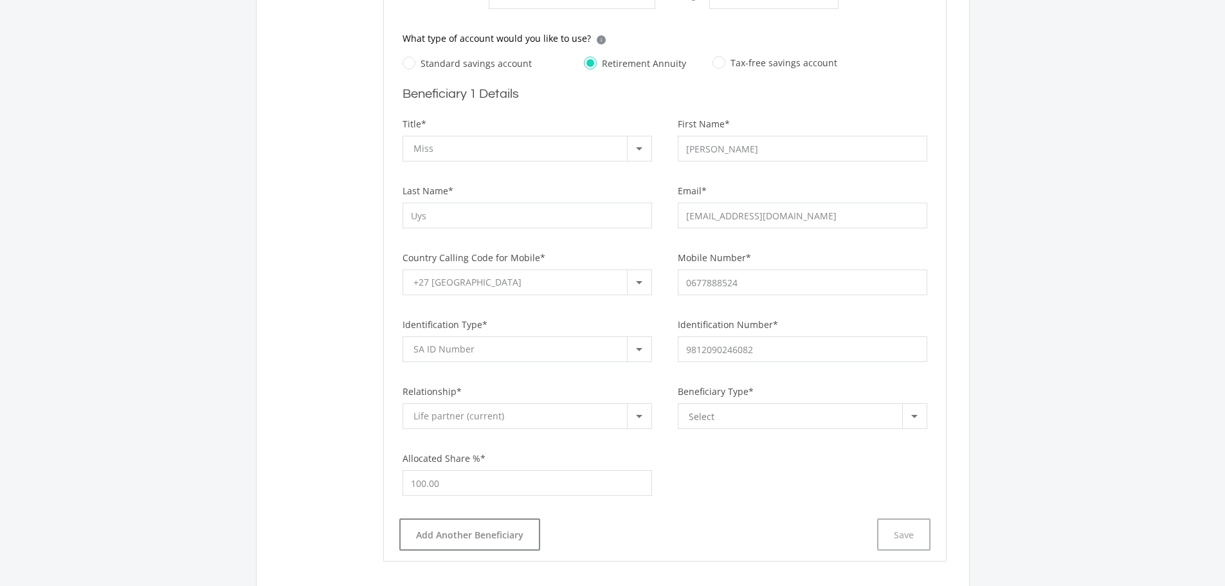
click at [721, 427] on div "Select" at bounding box center [796, 416] width 214 height 24
click at [730, 407] on span "Nominee" at bounding box center [805, 413] width 233 height 18
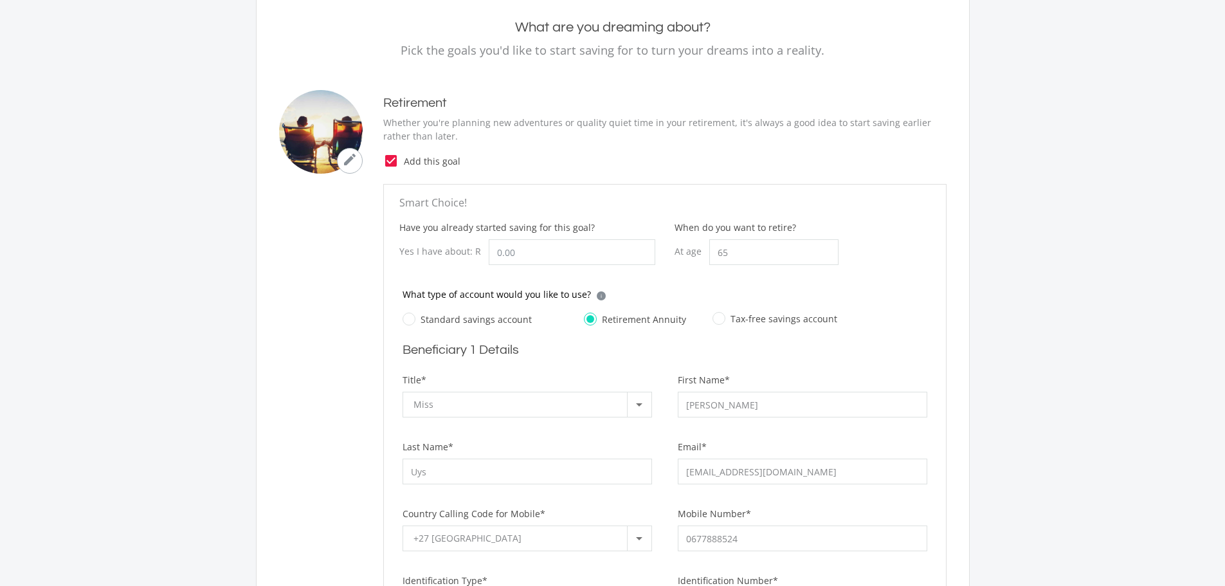
scroll to position [129, 0]
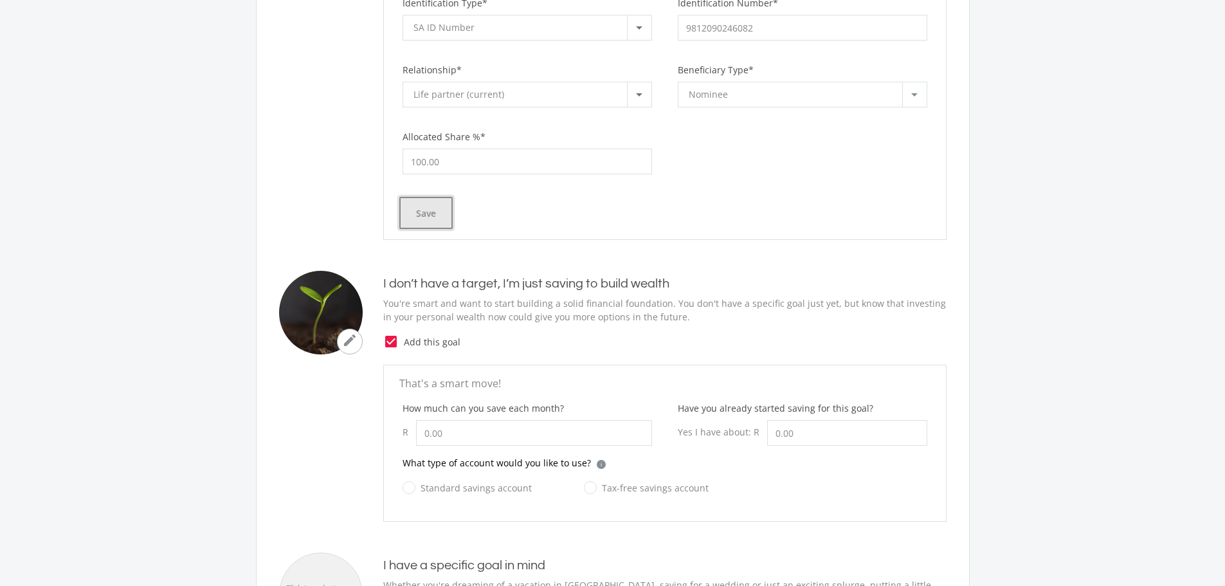
click at [421, 220] on button "Save" at bounding box center [425, 213] width 53 height 32
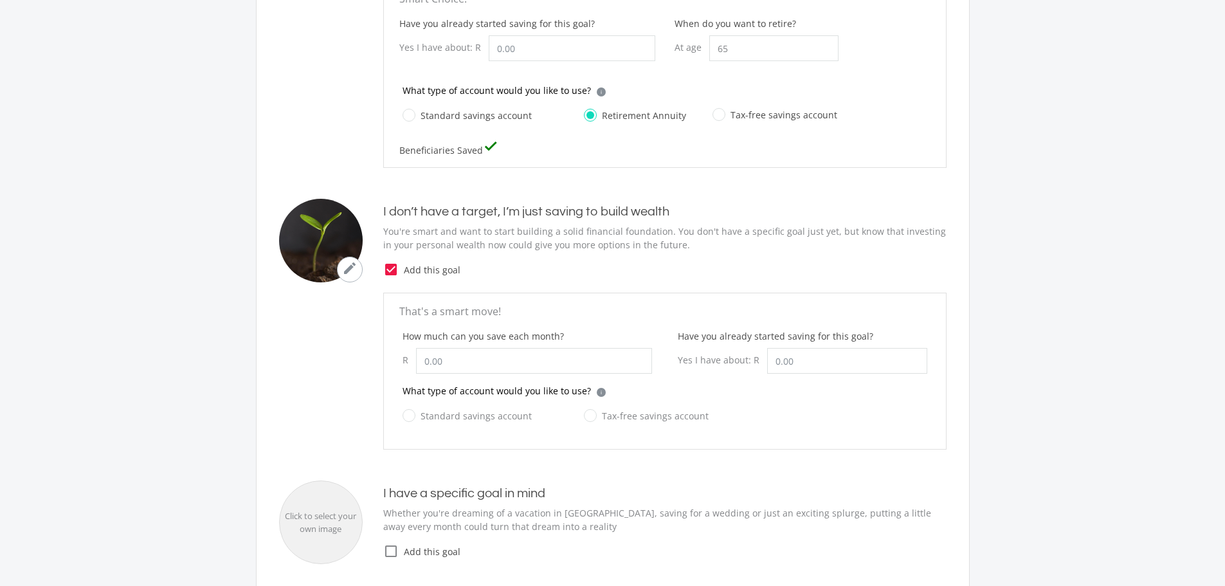
scroll to position [340, 0]
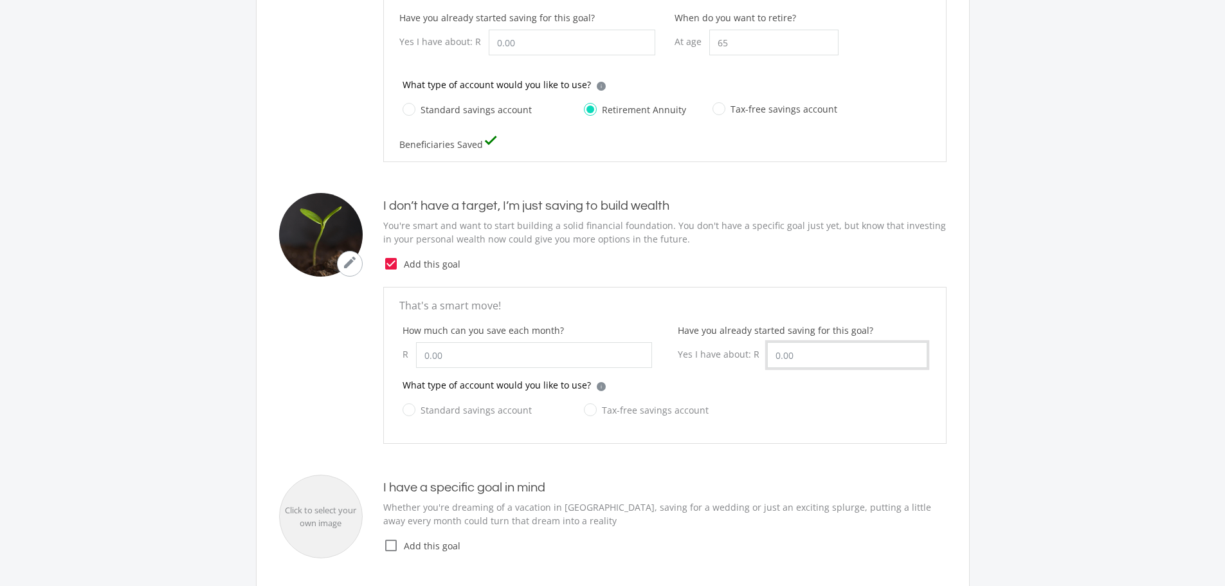
click at [786, 357] on input "Have you already started saving for this goal?" at bounding box center [847, 355] width 160 height 26
click at [499, 356] on input "How much can you save each month?" at bounding box center [534, 355] width 236 height 26
type input "200.00"
click at [589, 413] on label "Tax-free savings account" at bounding box center [646, 410] width 125 height 16
click at [589, 413] on input "Tax-free savings account" at bounding box center [633, 418] width 125 height 26
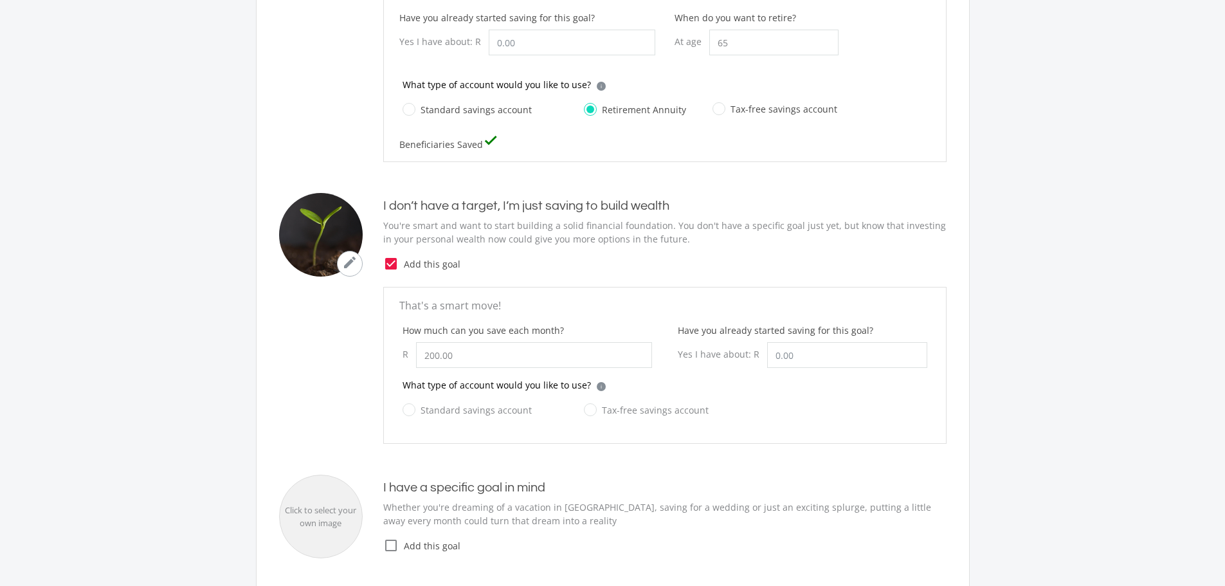
radio input "true"
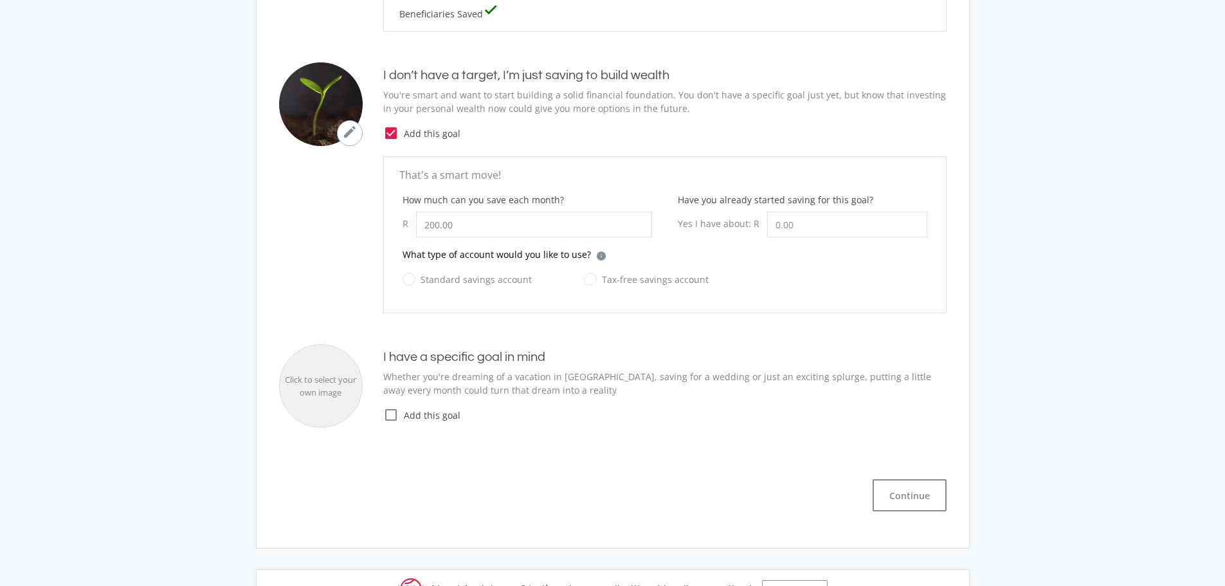
scroll to position [468, 0]
click at [393, 417] on icon "check_box_outline_blank" at bounding box center [390, 416] width 15 height 15
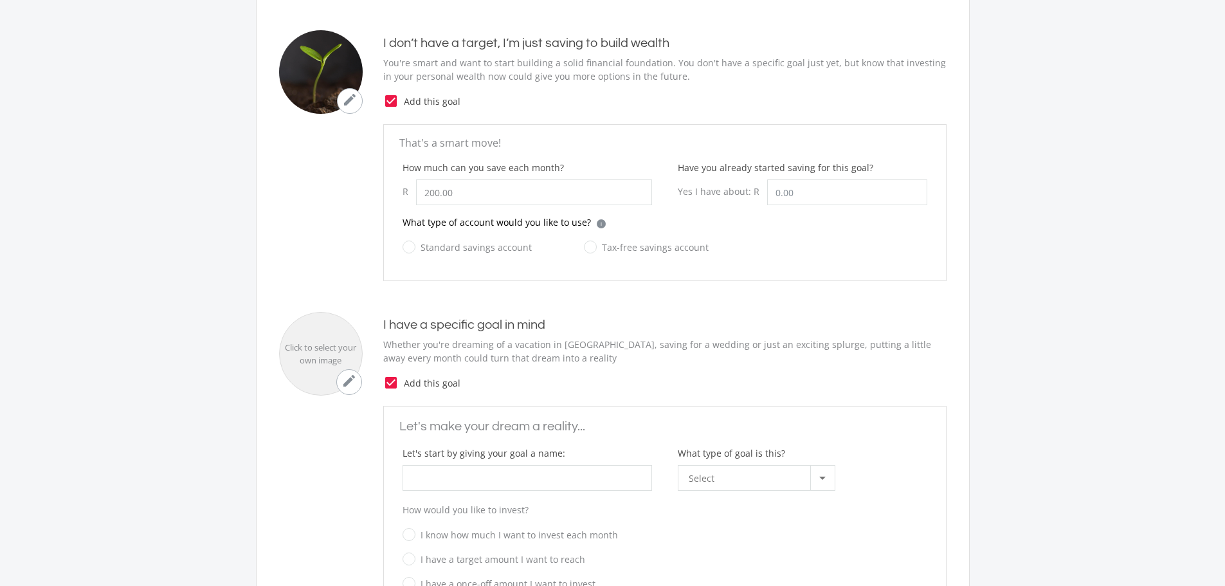
scroll to position [597, 0]
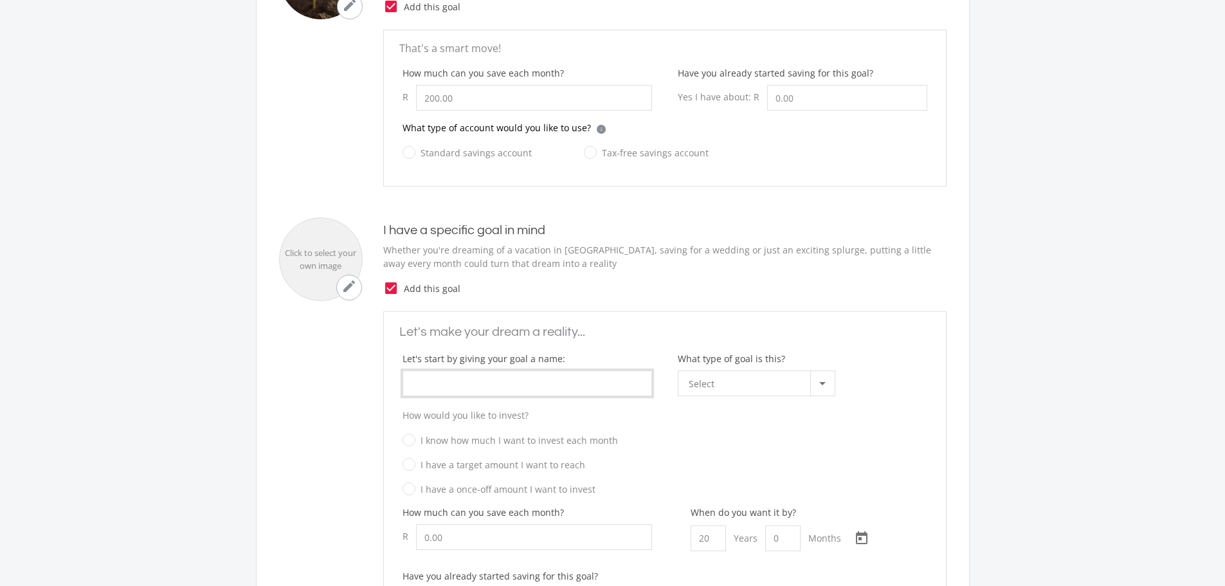
click at [532, 378] on input "What type of goal is this?" at bounding box center [528, 384] width 250 height 26
type input "House"
click at [772, 392] on div "Select" at bounding box center [750, 383] width 122 height 24
click at [769, 416] on span "Property + Fixed Assets" at bounding box center [759, 416] width 141 height 18
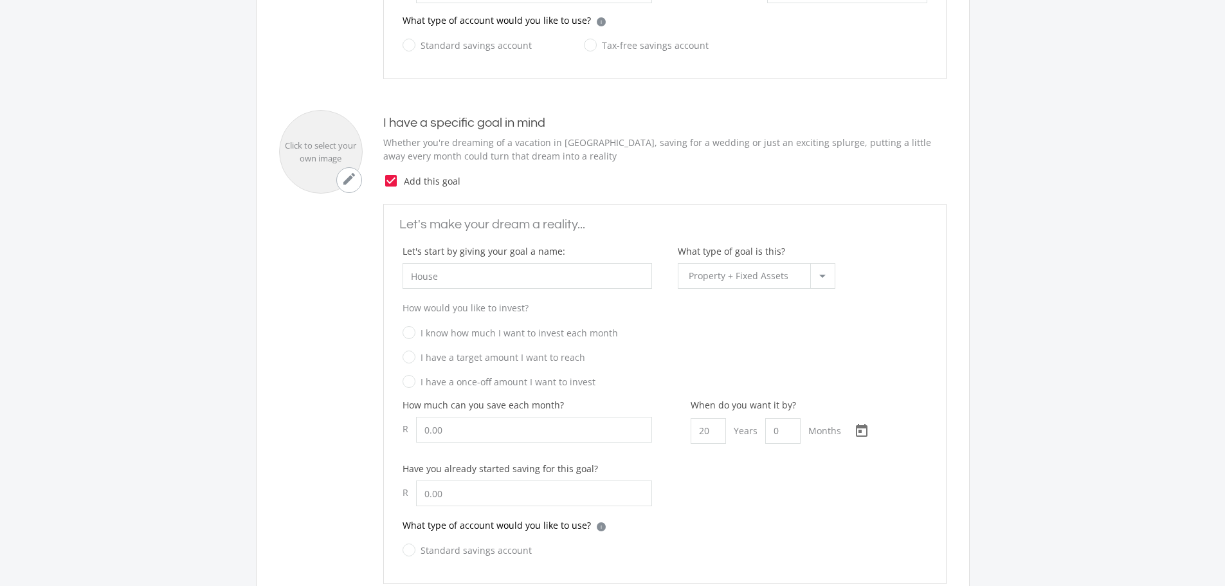
scroll to position [726, 0]
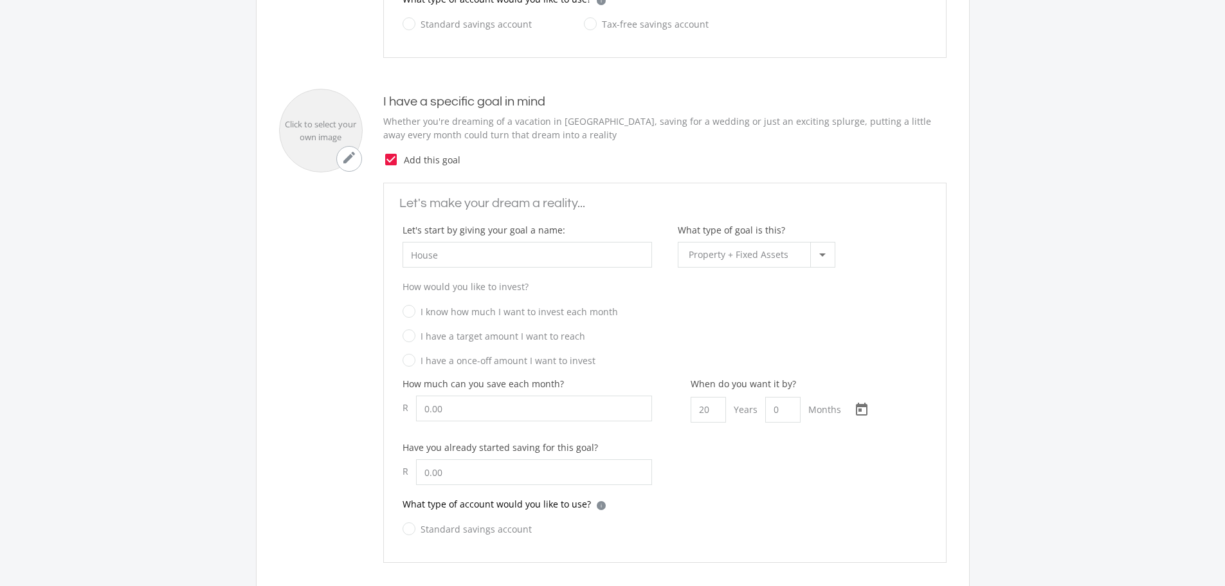
click at [408, 338] on label "I have a target amount I want to reach" at bounding box center [494, 336] width 183 height 16
click at [408, 338] on input "I have a target amount I want to reach" at bounding box center [652, 340] width 525 height 19
radio input "true"
radio input "false"
click at [518, 408] on input "How much can you save each month?" at bounding box center [534, 409] width 236 height 26
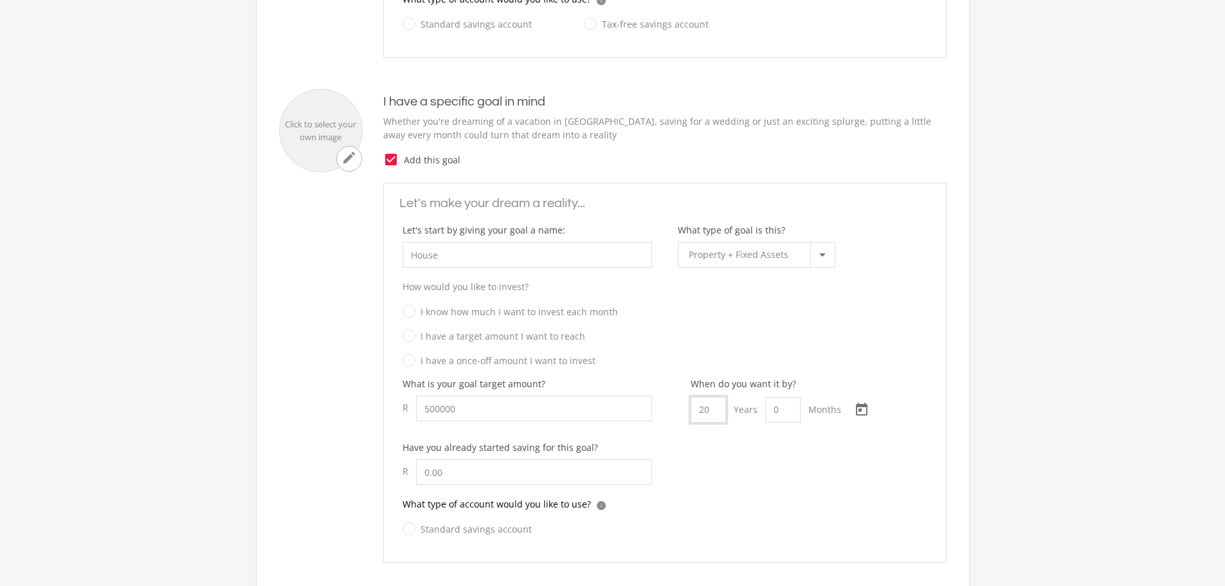
type input "500,000.00"
click at [717, 412] on input "20" at bounding box center [708, 410] width 35 height 26
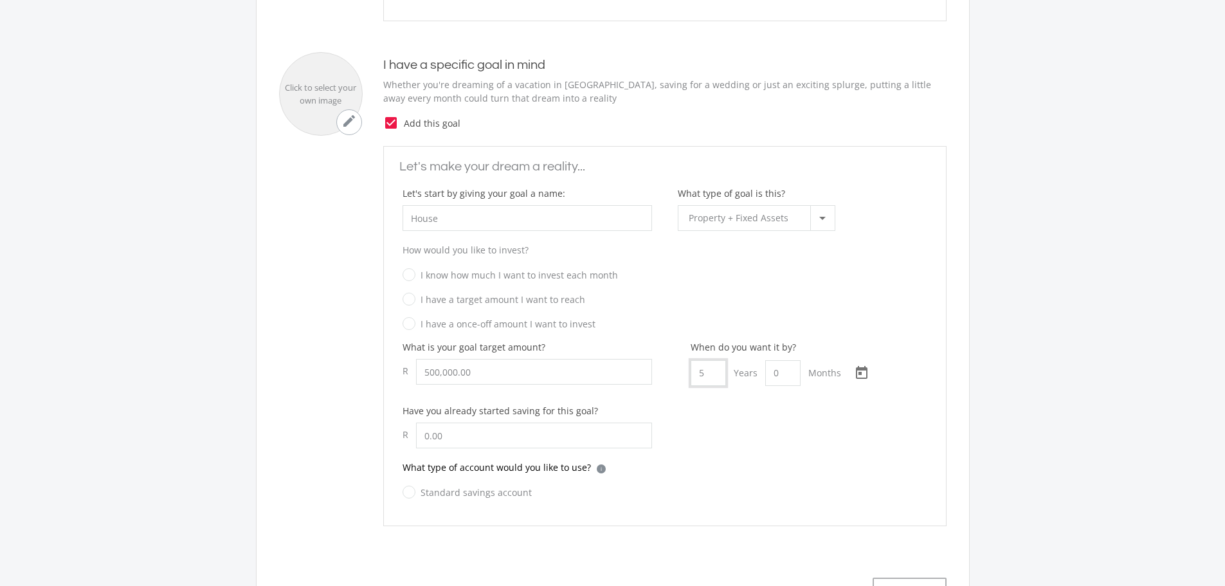
scroll to position [790, 0]
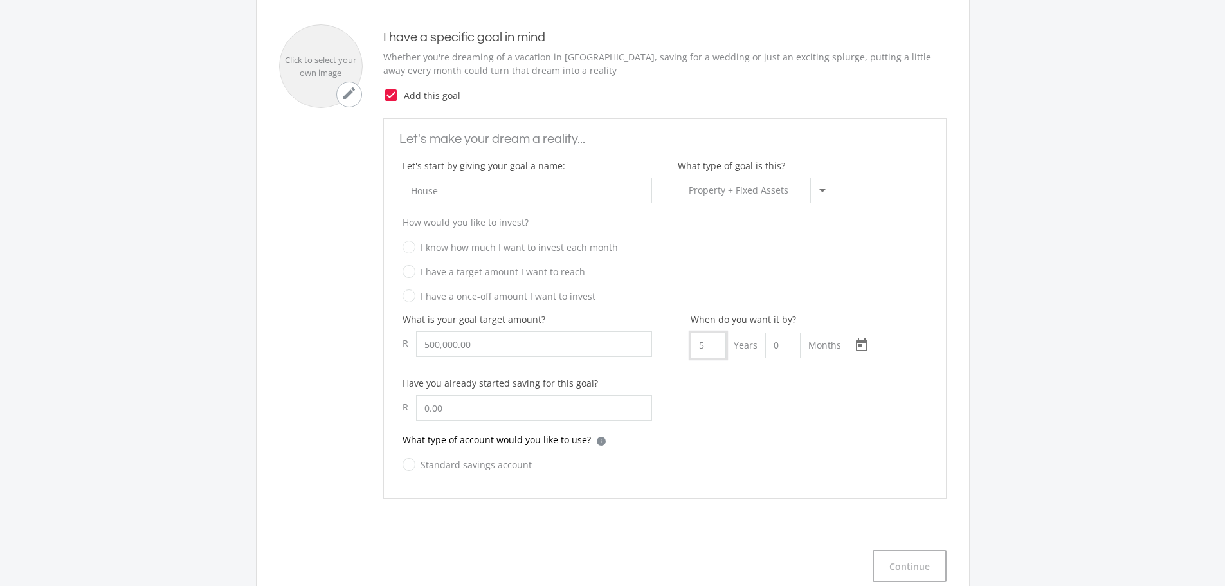
type input "5"
click at [413, 466] on label "Standard savings account" at bounding box center [467, 465] width 129 height 16
click at [413, 466] on input "Standard savings account" at bounding box center [454, 472] width 129 height 26
radio input "true"
click at [708, 340] on input "5" at bounding box center [708, 346] width 35 height 26
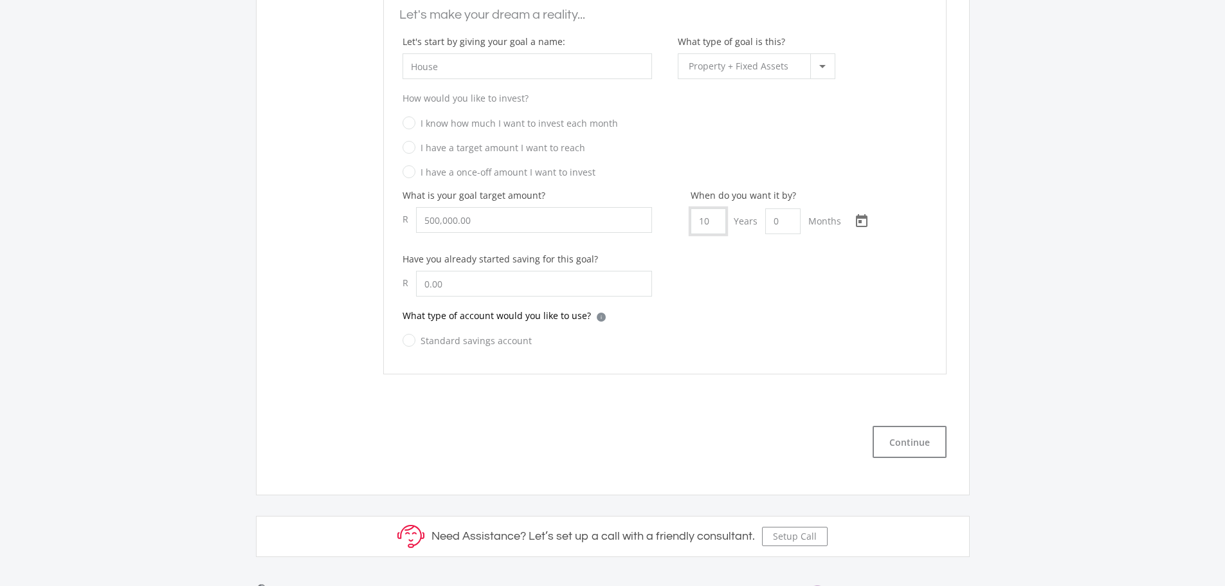
scroll to position [919, 0]
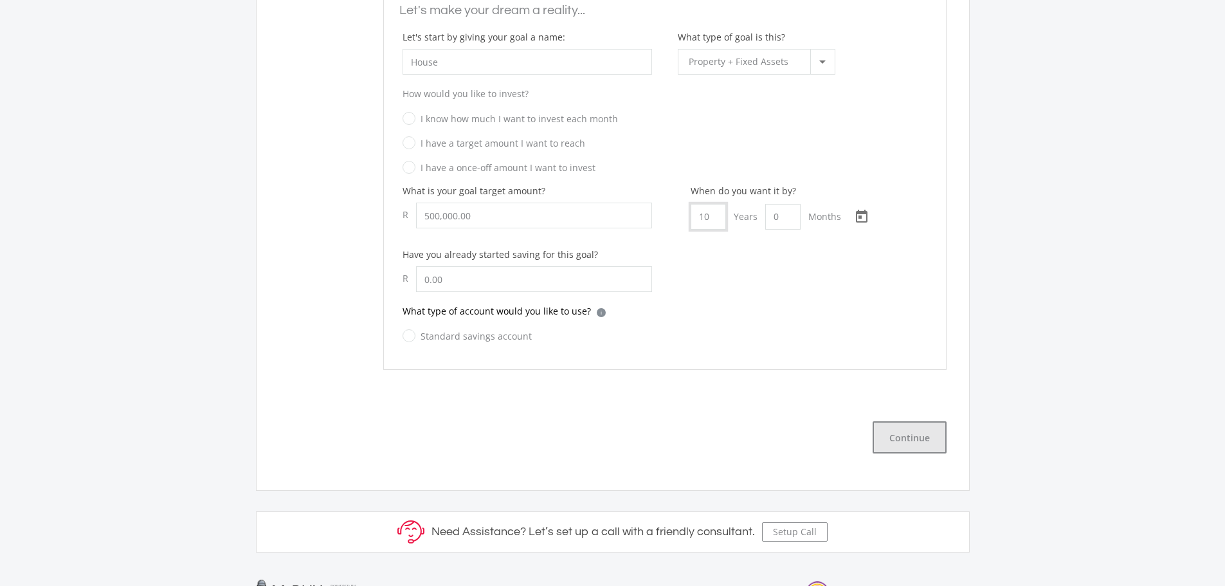
type input "10"
click at [883, 443] on button "Continue" at bounding box center [910, 437] width 74 height 32
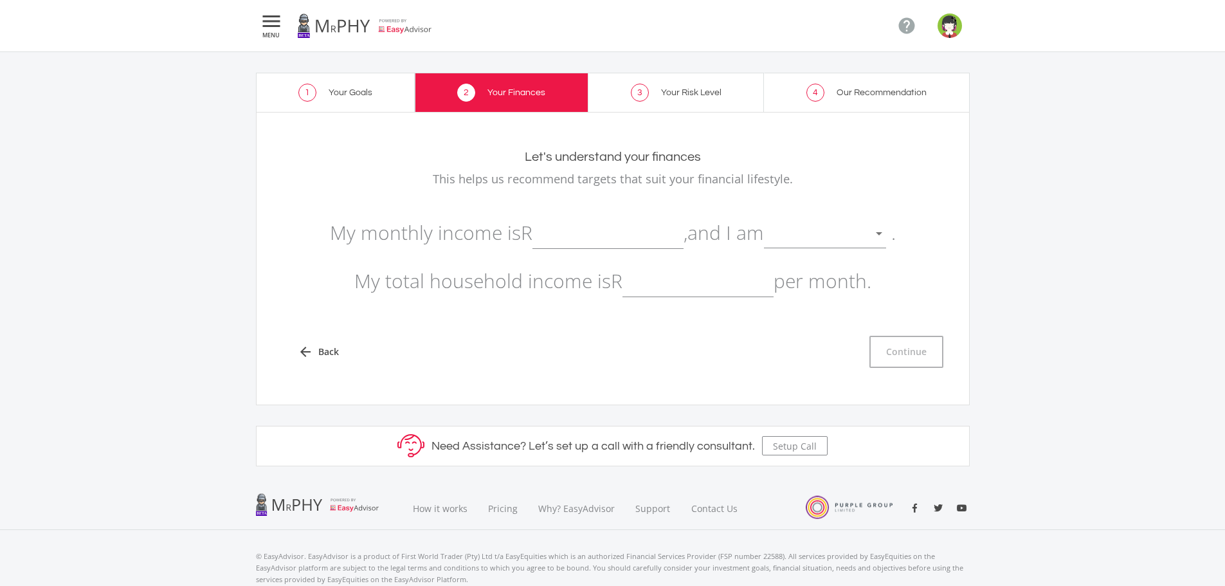
click at [598, 241] on input "text" at bounding box center [608, 233] width 151 height 32
type input "25,335.00"
click at [786, 232] on div at bounding box center [815, 234] width 103 height 24
click at [786, 232] on span "not retired" at bounding box center [833, 224] width 122 height 39
click at [668, 287] on input "text" at bounding box center [698, 281] width 151 height 32
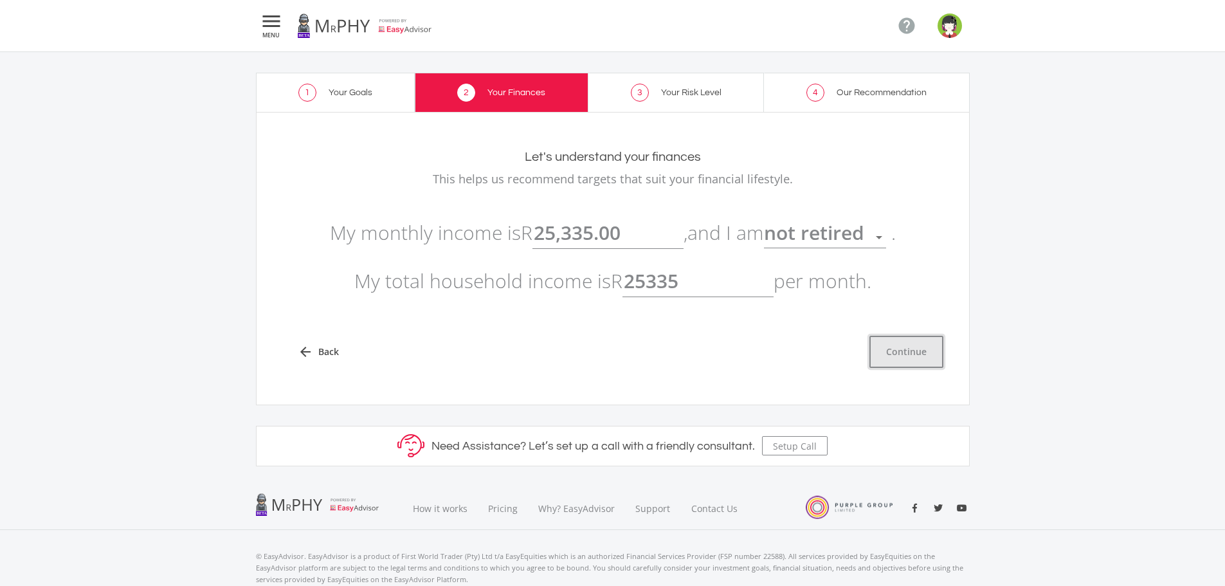
type input "25,335.00"
click at [879, 352] on button "Continue" at bounding box center [907, 352] width 74 height 32
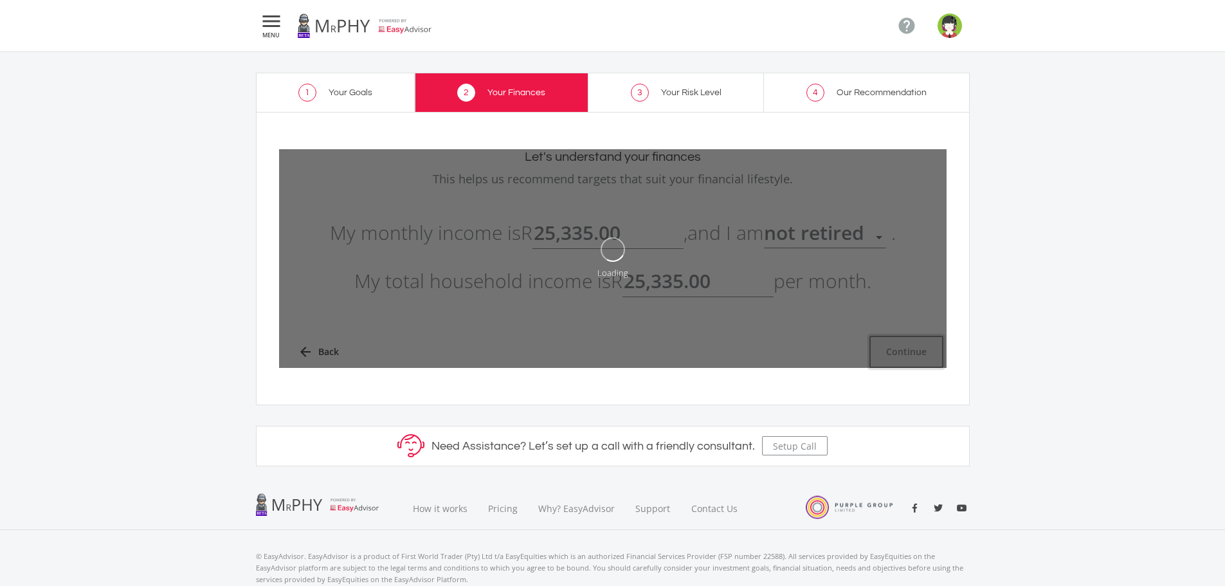
type input "25335"
type input "25,335.00"
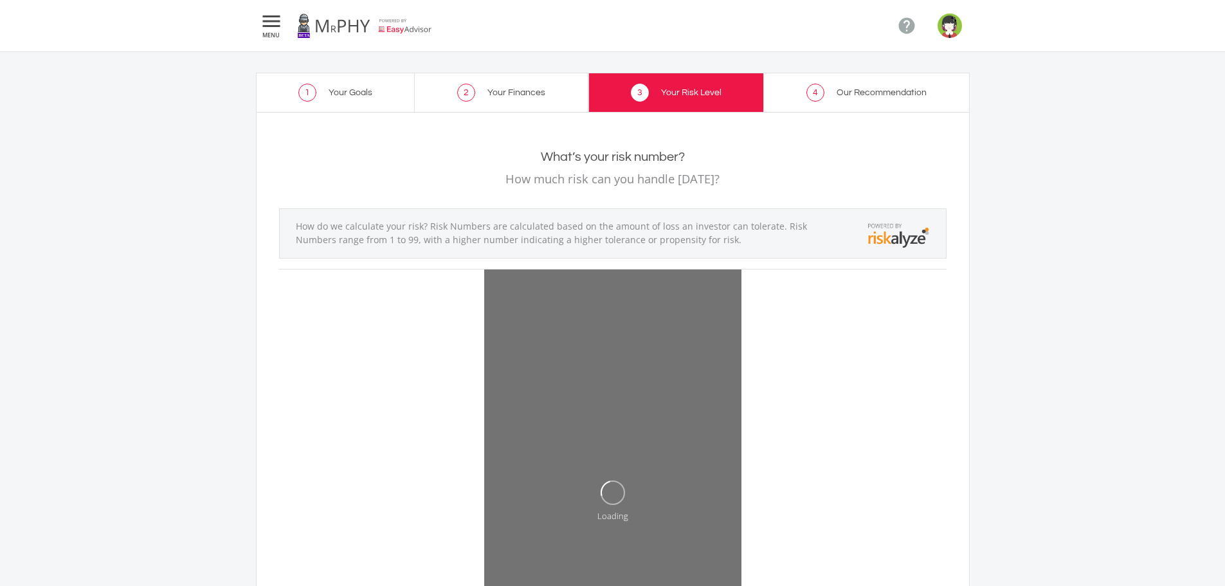
click at [616, 182] on p "How much risk can you handle [DATE]?" at bounding box center [613, 179] width 668 height 18
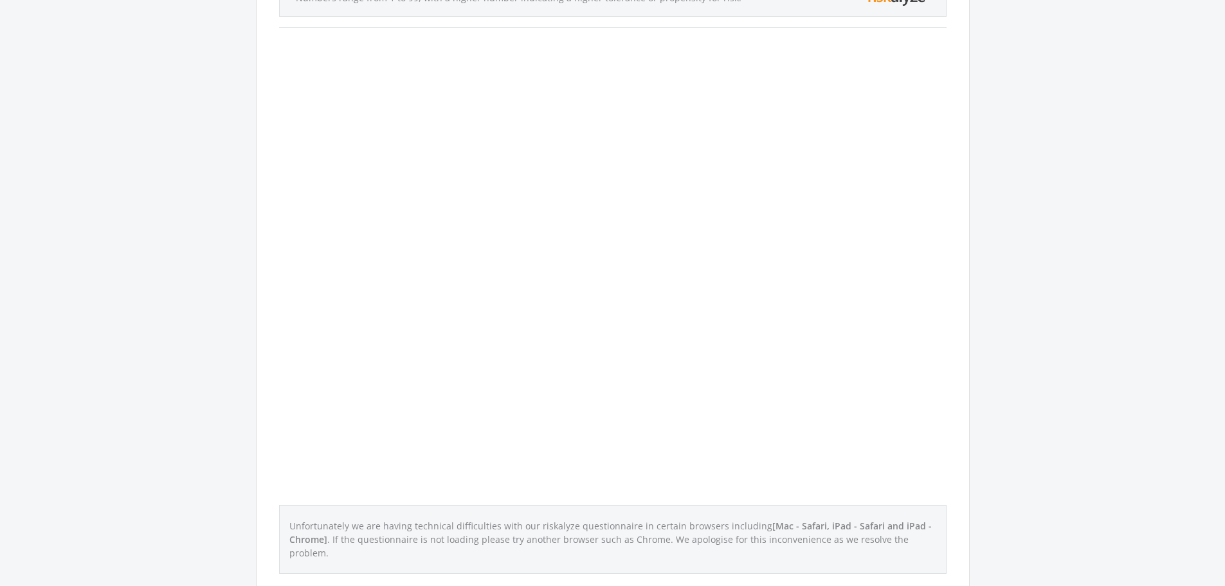
scroll to position [257, 0]
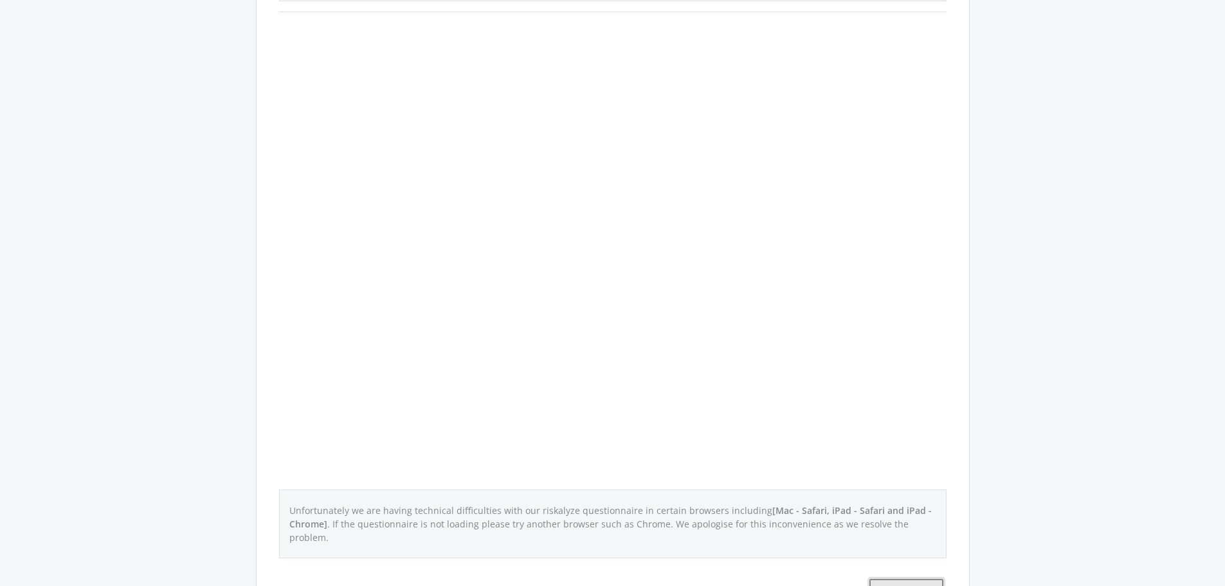
click at [880, 579] on button "Continue" at bounding box center [907, 595] width 74 height 32
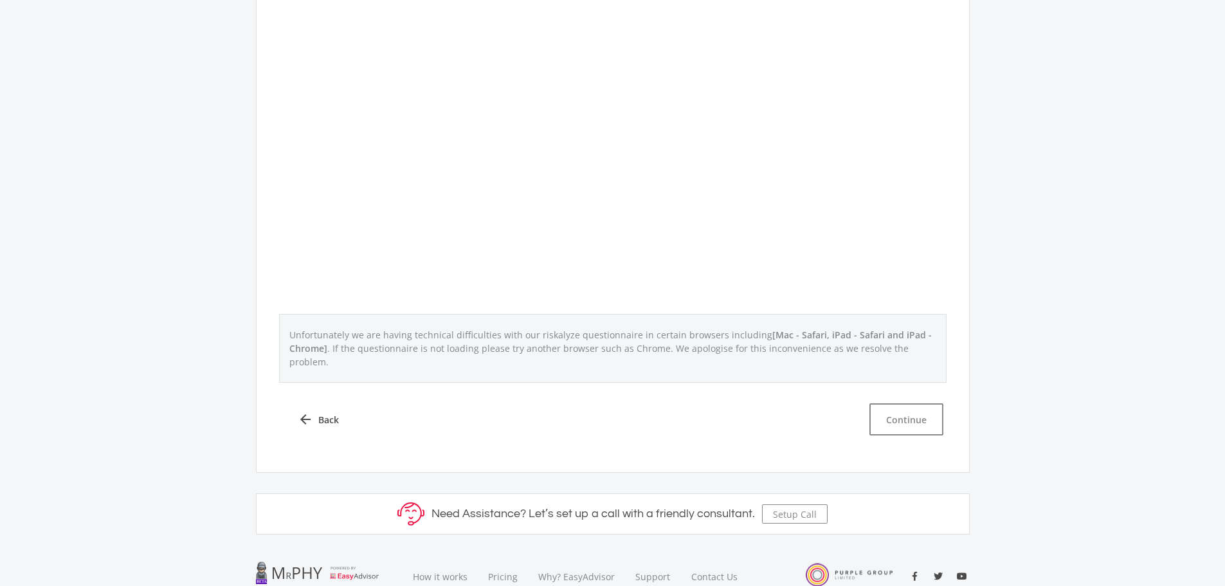
scroll to position [450, 0]
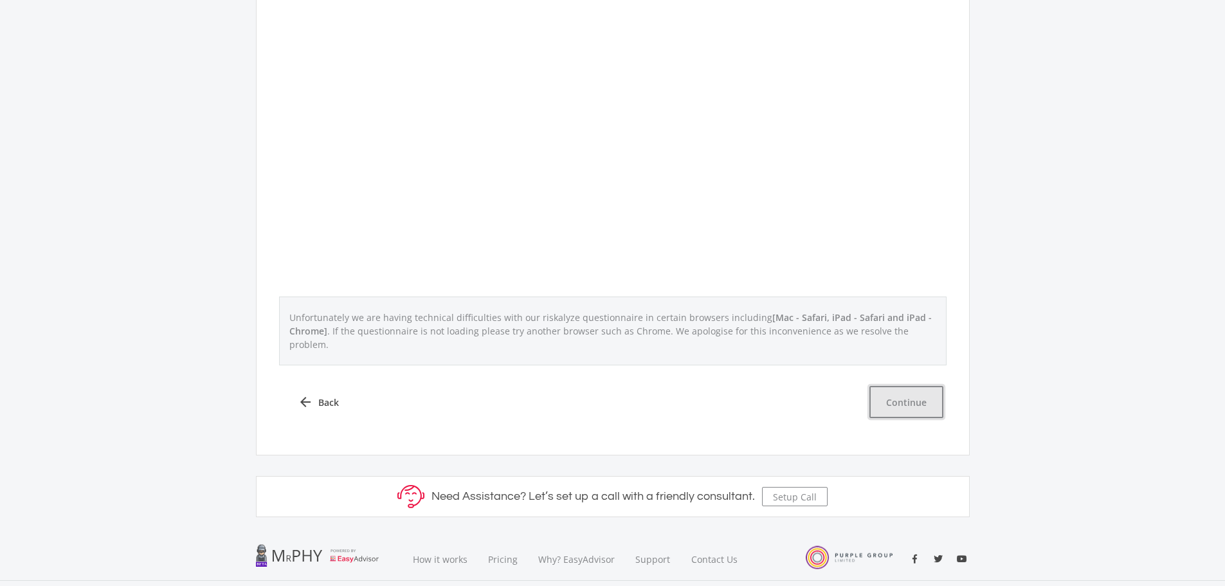
click at [922, 396] on button "Continue" at bounding box center [907, 402] width 74 height 32
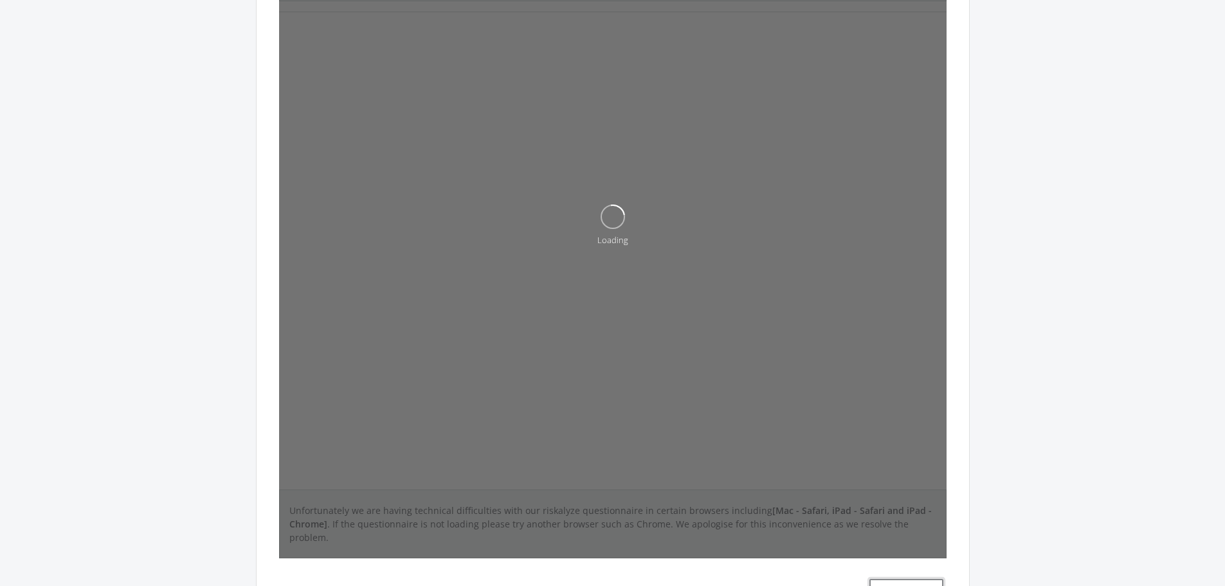
scroll to position [0, 0]
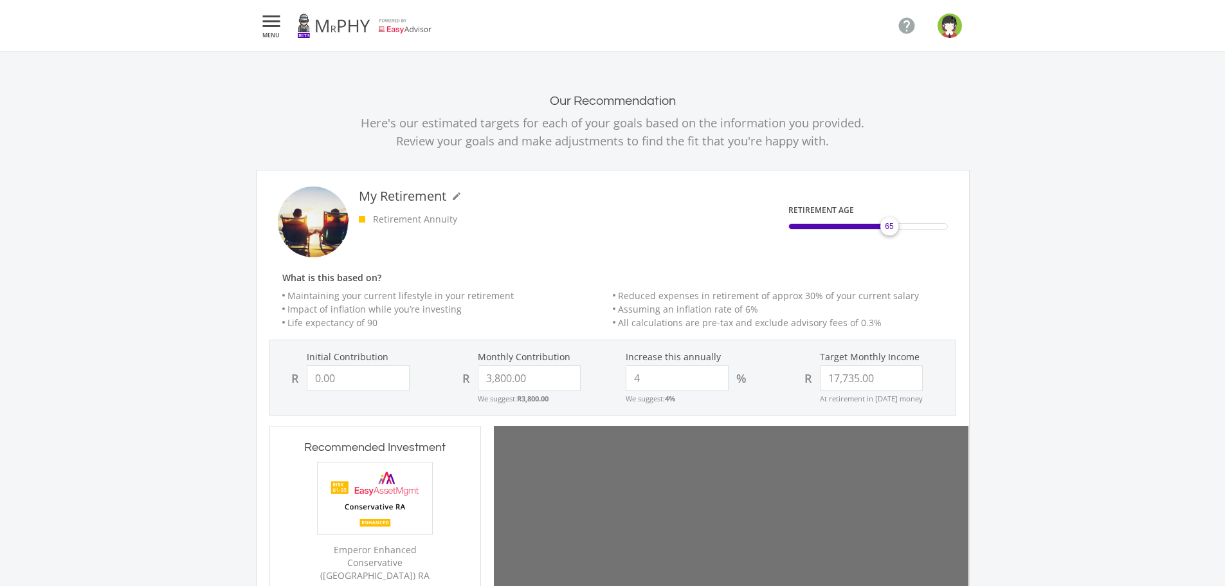
scroll to position [405, 208]
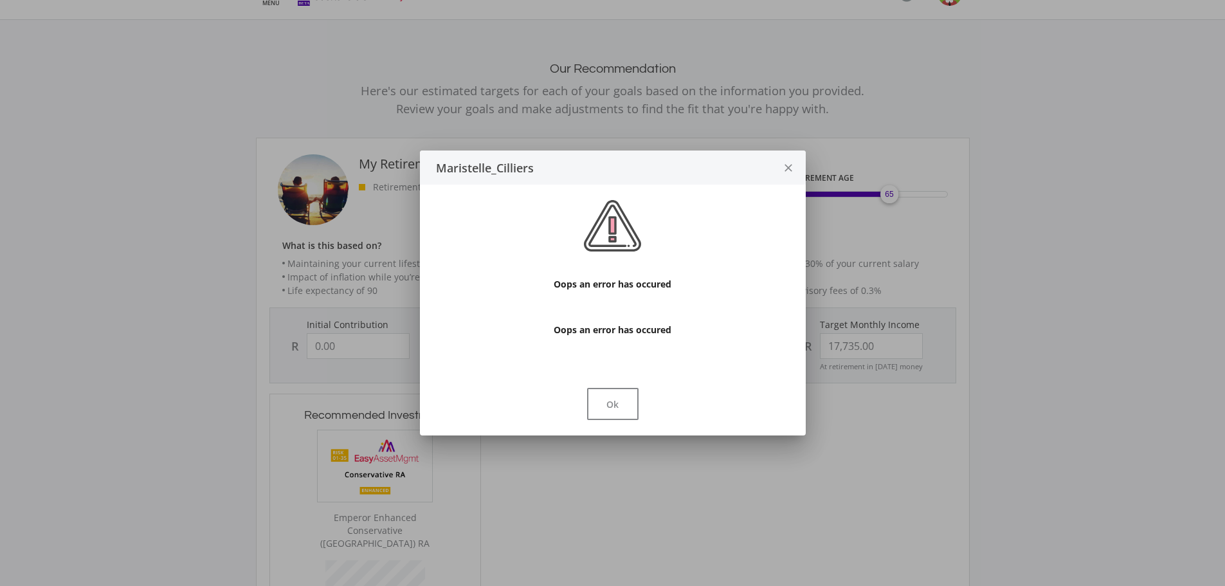
type input "500000"
type input "0"
type input "2910"
type input "500,000.00"
type input "0.00"
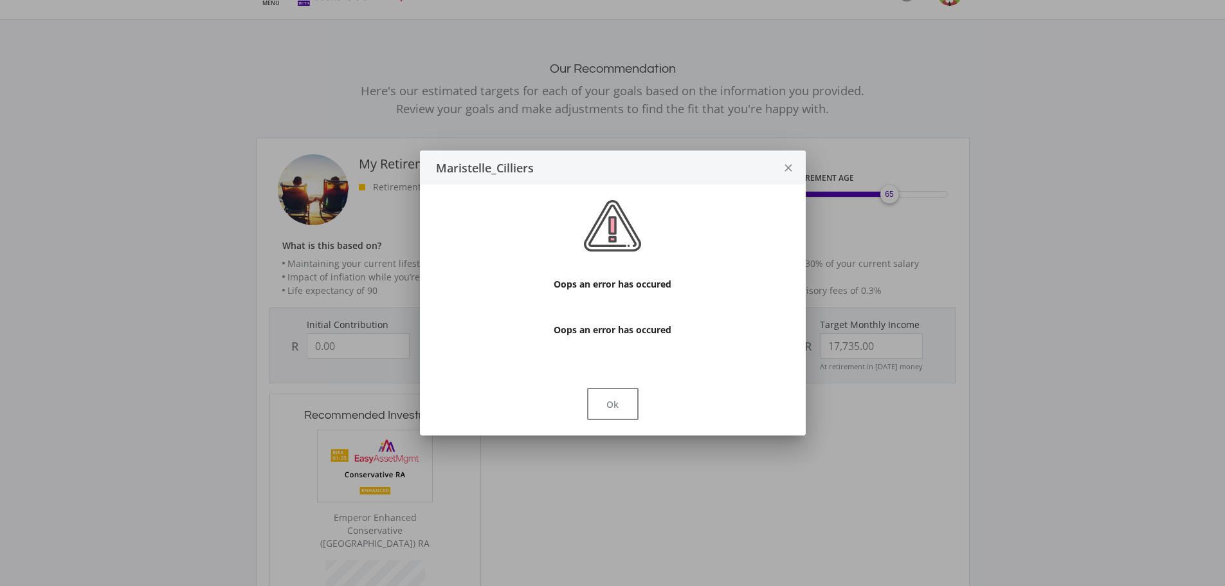
type input "2,910.00"
click at [790, 167] on icon "close" at bounding box center [788, 168] width 13 height 34
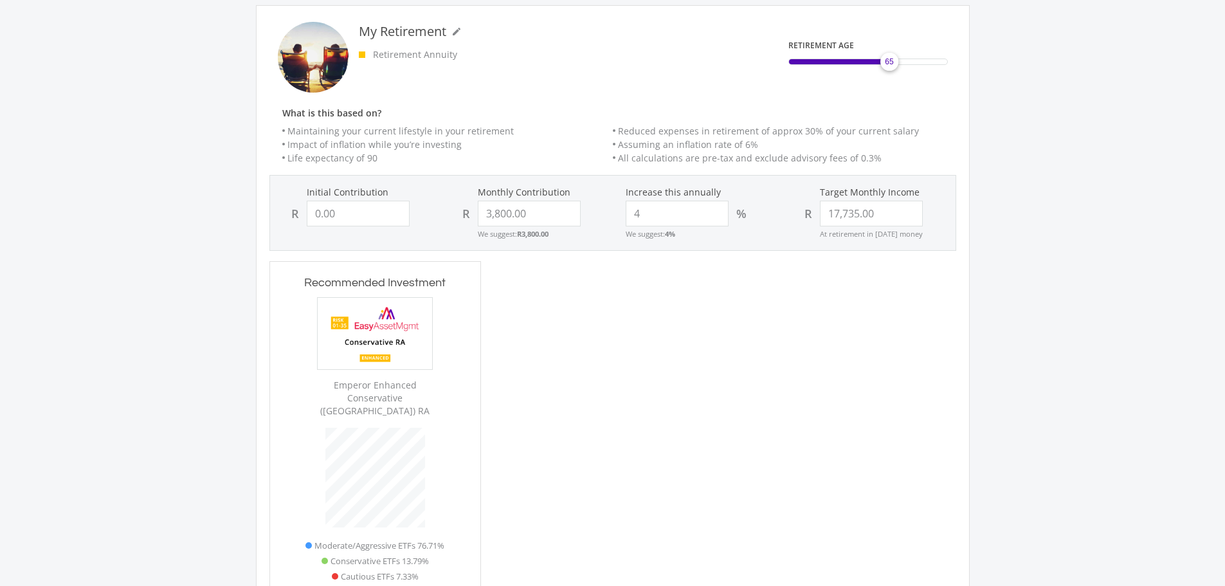
scroll to position [96, 0]
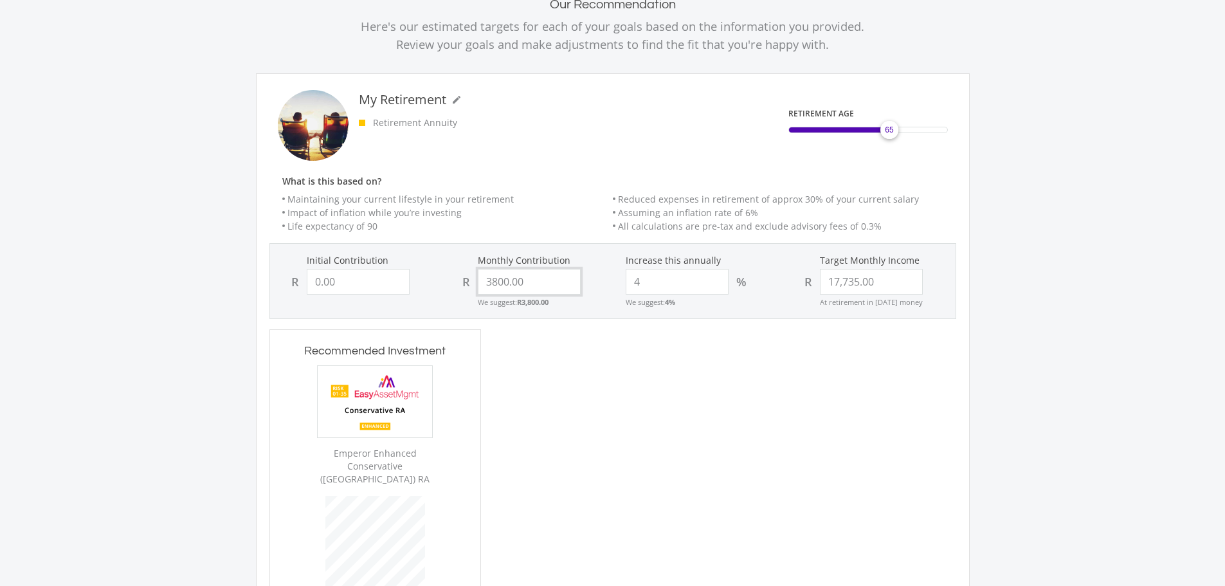
click at [550, 279] on input "3800.00" at bounding box center [529, 282] width 103 height 26
type input "3"
type input "0"
type input "17735"
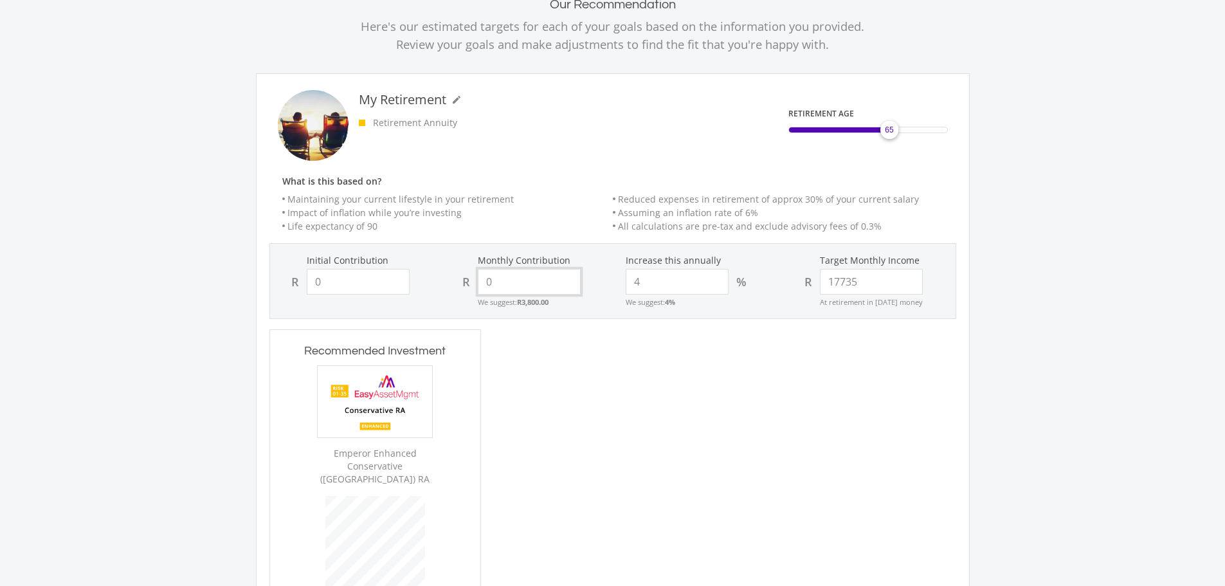
type input "0.00"
type input "17,735.00"
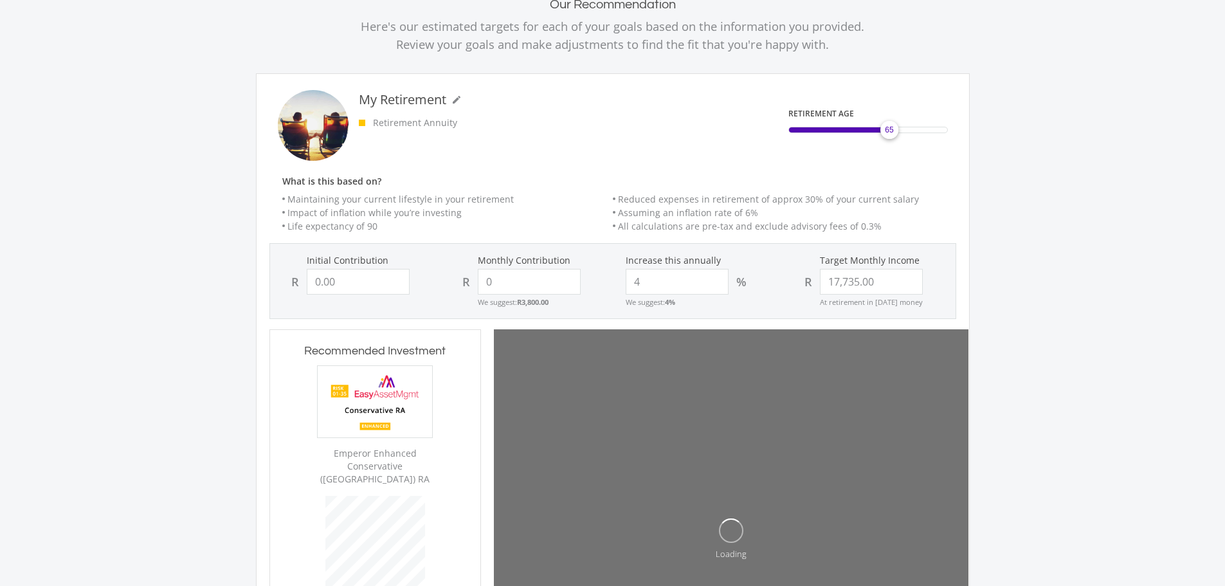
type input "0.00"
click at [277, 295] on div "Initial Contribution R 0.00" at bounding box center [356, 274] width 171 height 41
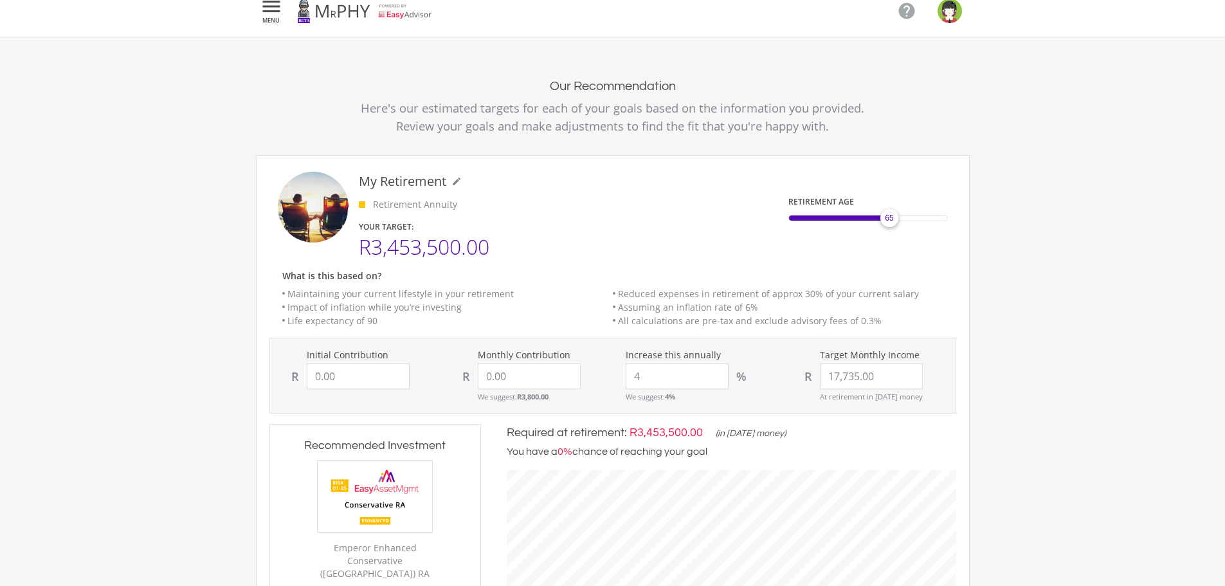
scroll to position [0, 0]
